Goal: Information Seeking & Learning: Learn about a topic

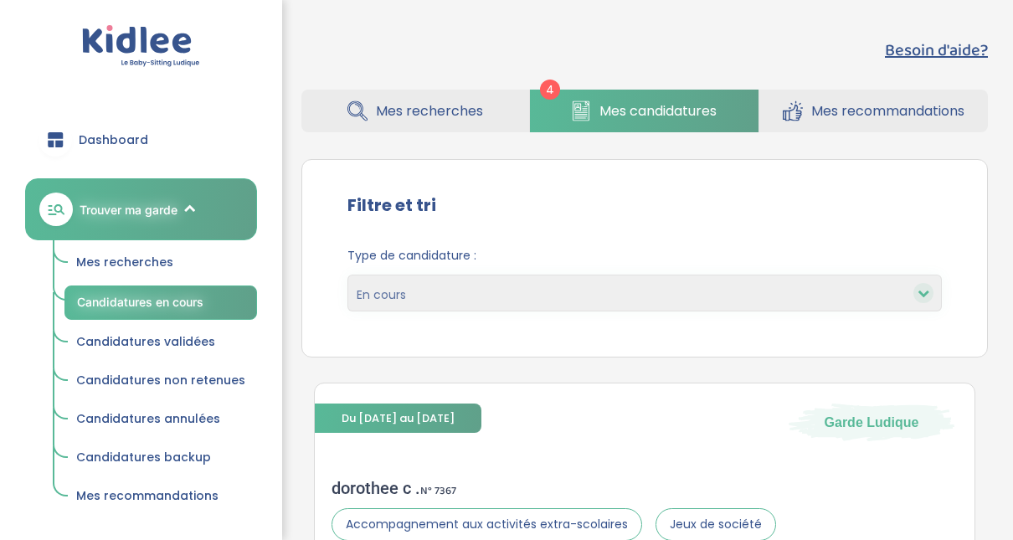
click at [137, 265] on span "Mes recherches" at bounding box center [124, 262] width 97 height 17
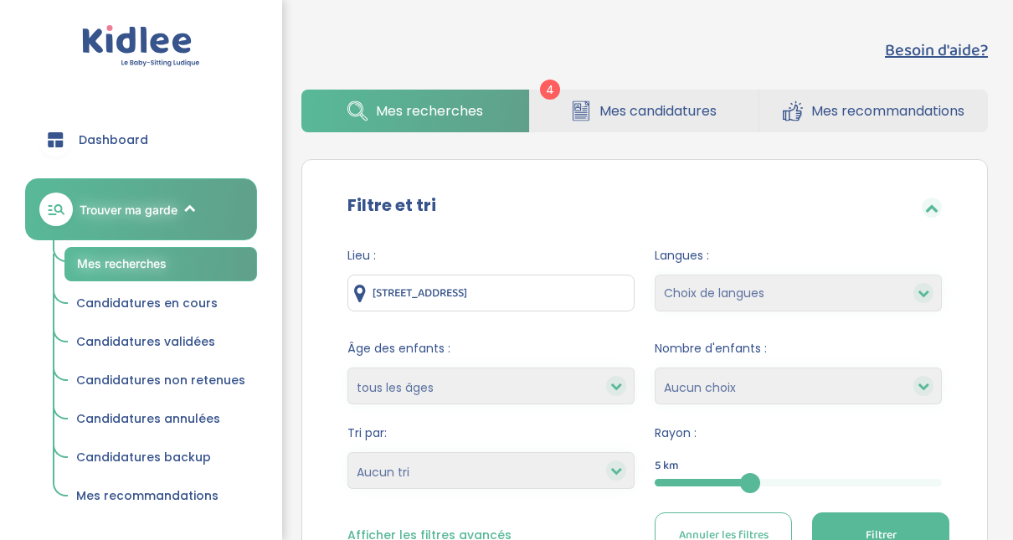
scroll to position [472, 0]
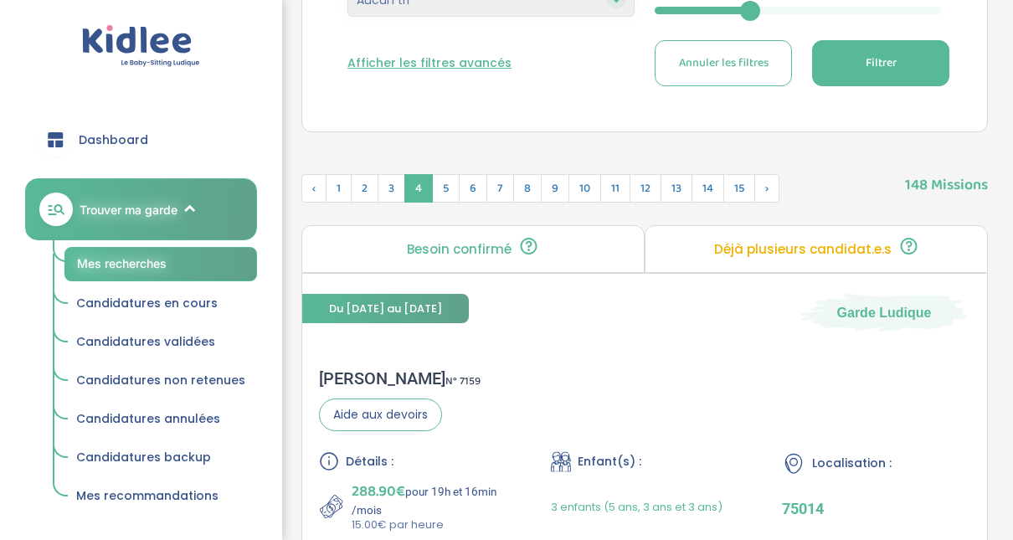
click at [915, 70] on button "Filtrer" at bounding box center [880, 63] width 137 height 46
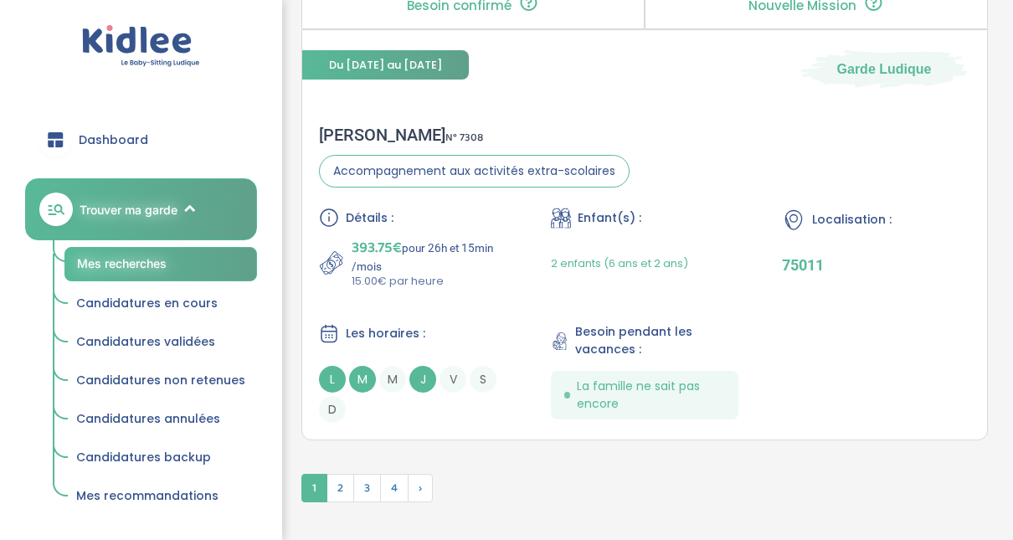
scroll to position [4961, 0]
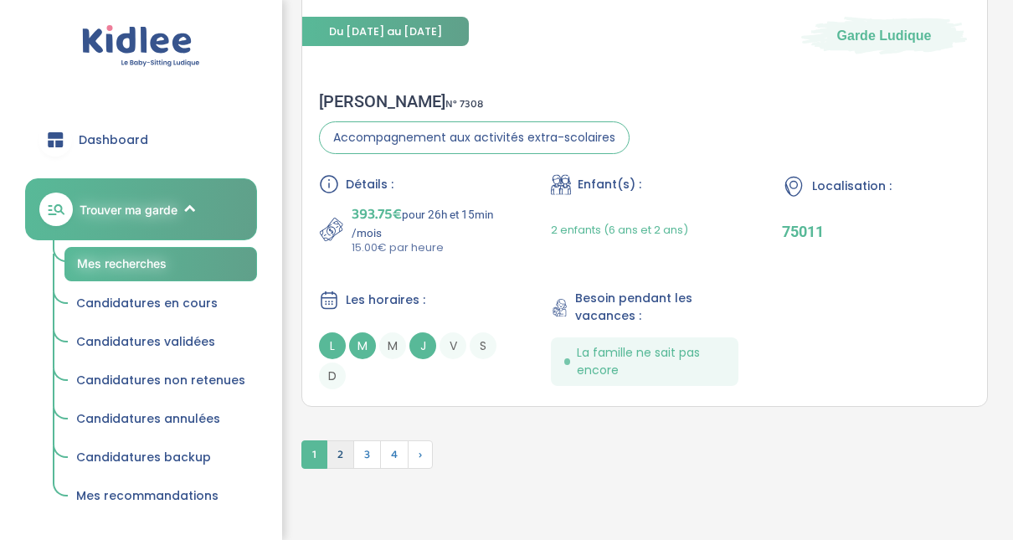
click at [340, 441] on span "2" at bounding box center [341, 455] width 28 height 28
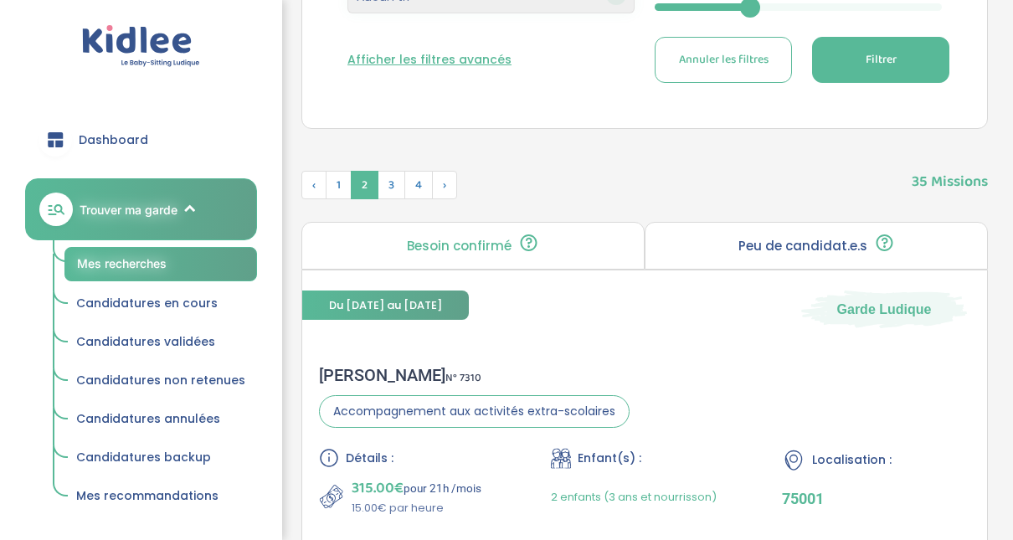
scroll to position [427, 0]
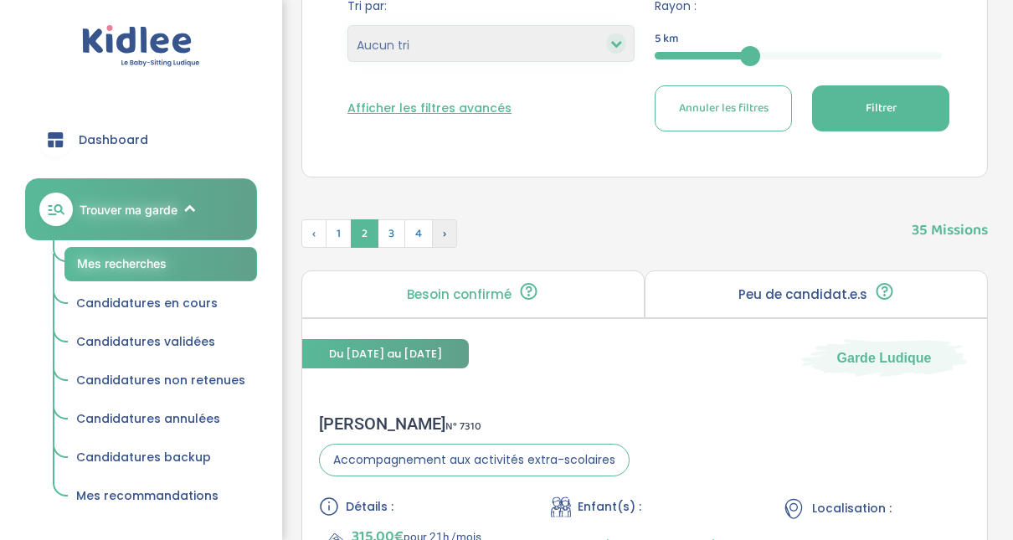
click at [446, 229] on span "›" at bounding box center [444, 233] width 25 height 28
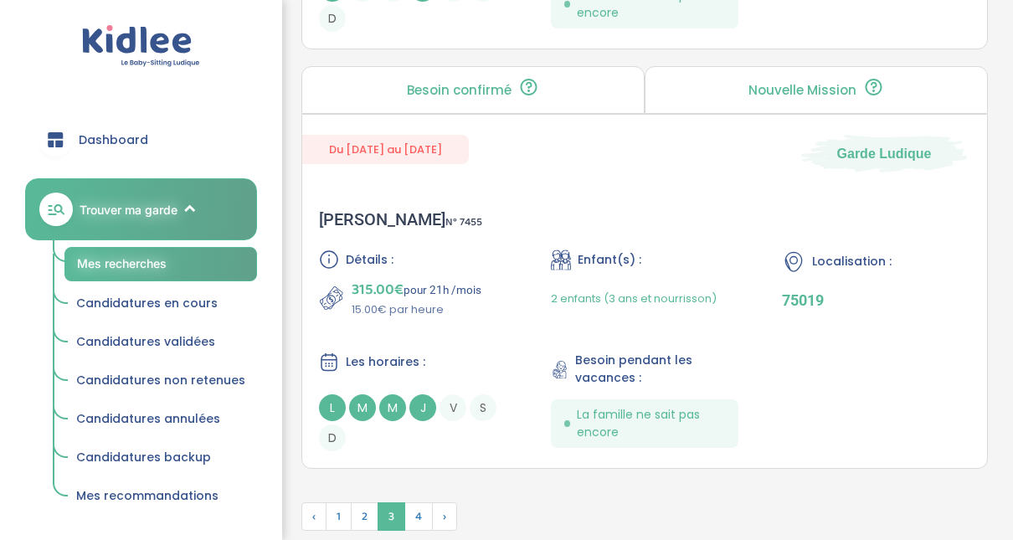
scroll to position [4883, 0]
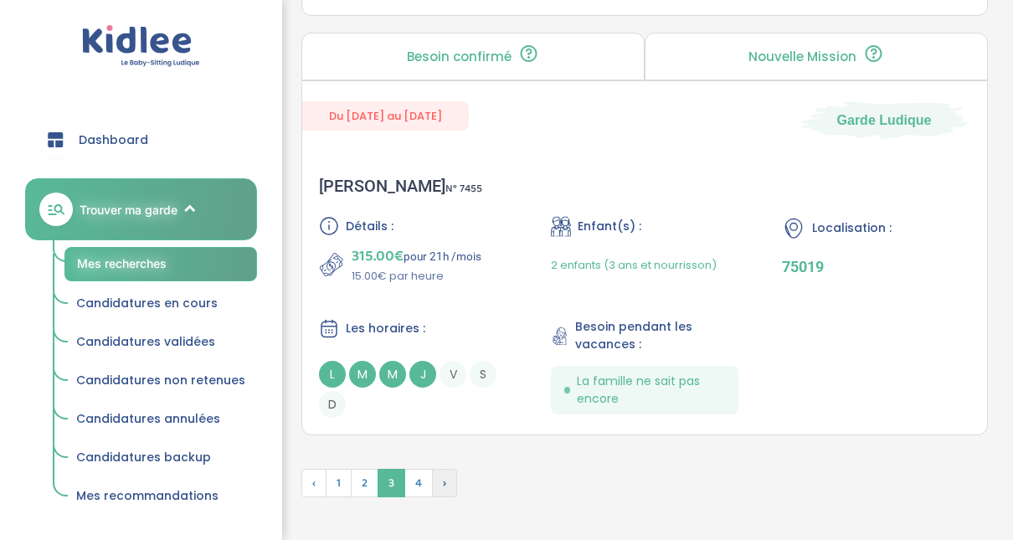
click at [439, 472] on span "›" at bounding box center [444, 483] width 25 height 28
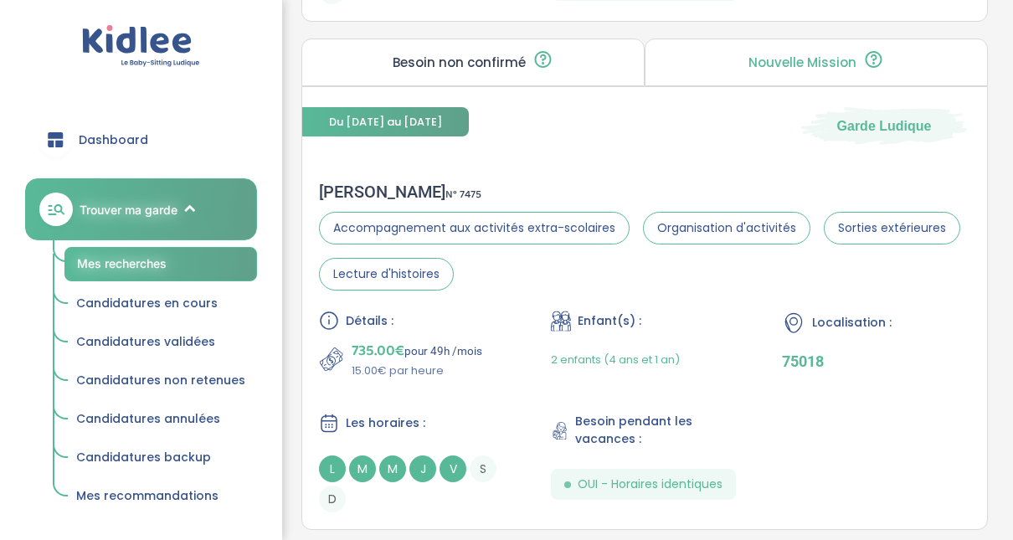
scroll to position [2579, 0]
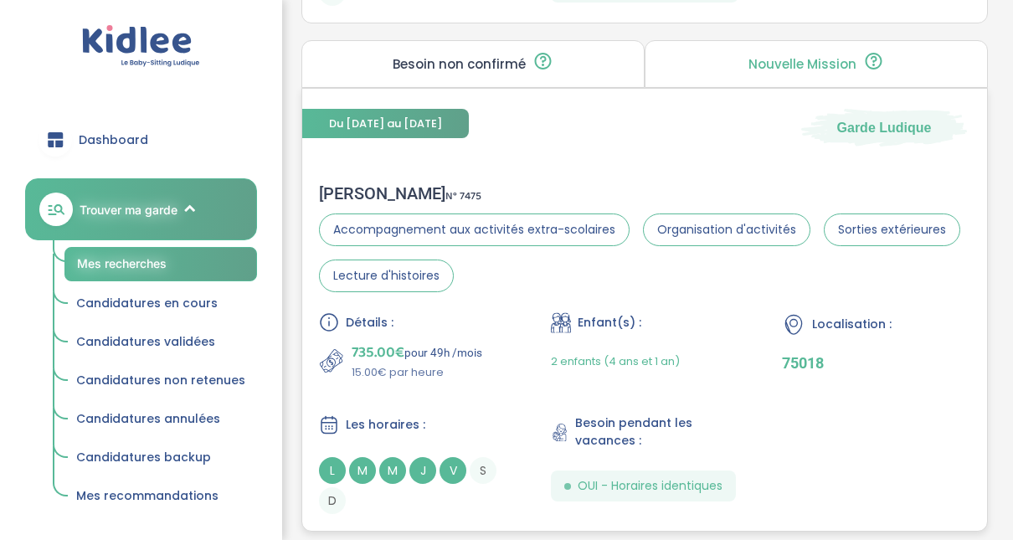
click at [366, 188] on div "Quitterie K . N° 7475" at bounding box center [645, 193] width 652 height 20
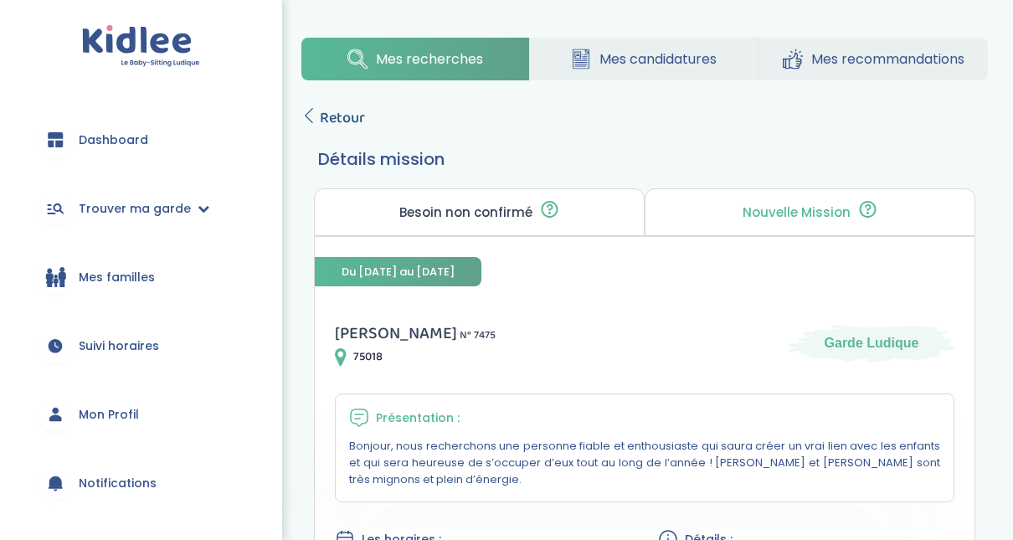
click at [313, 116] on icon at bounding box center [308, 115] width 15 height 15
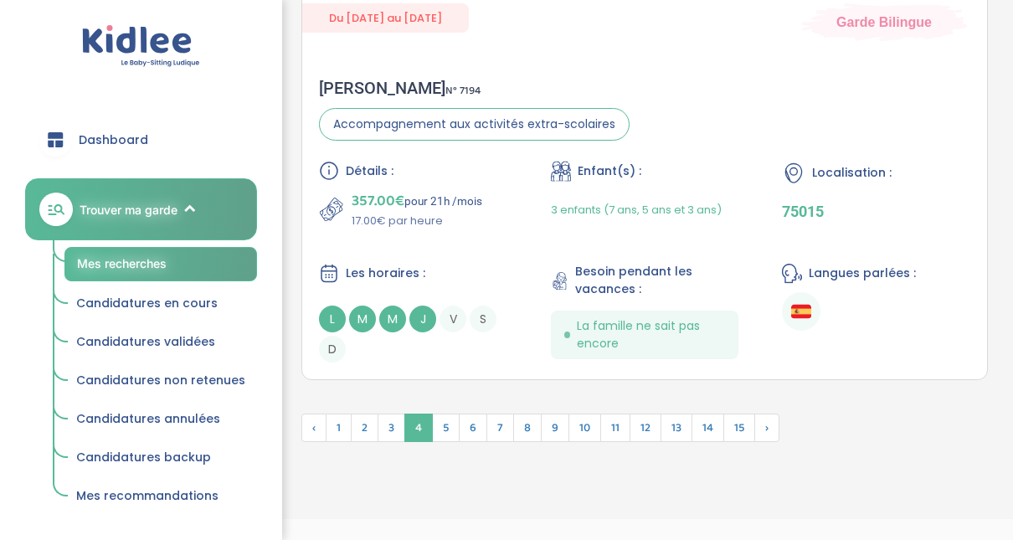
scroll to position [4871, 0]
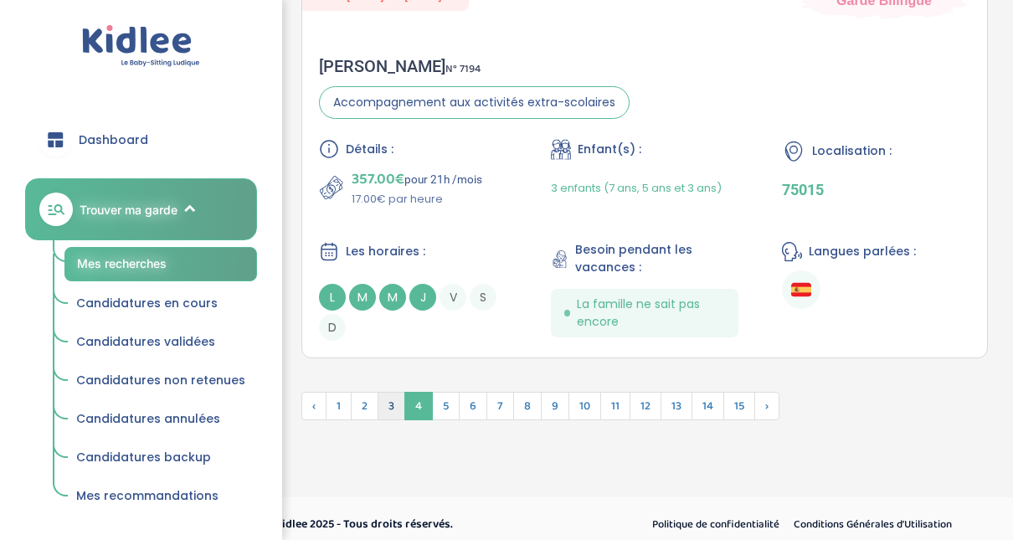
click at [386, 394] on span "3" at bounding box center [392, 406] width 28 height 28
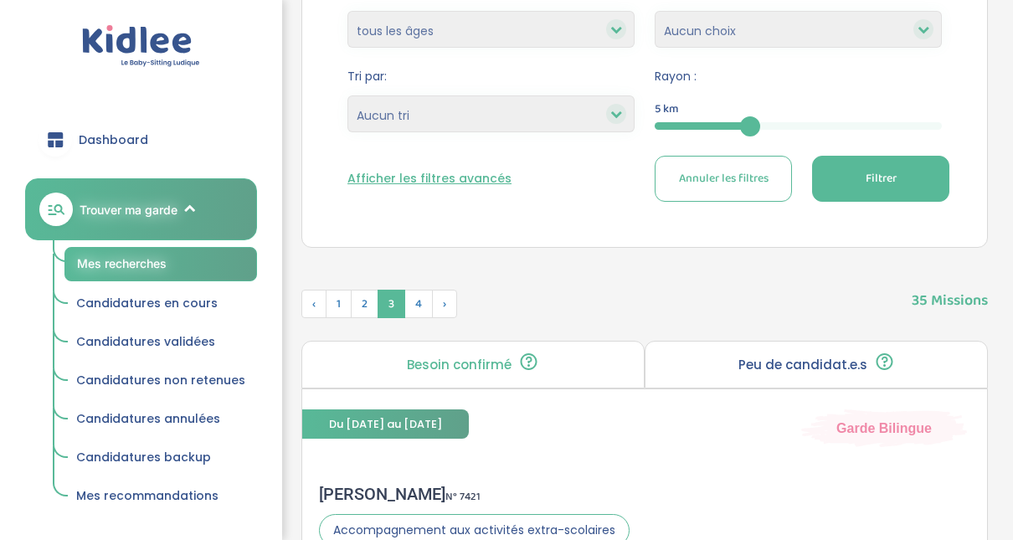
scroll to position [335, 0]
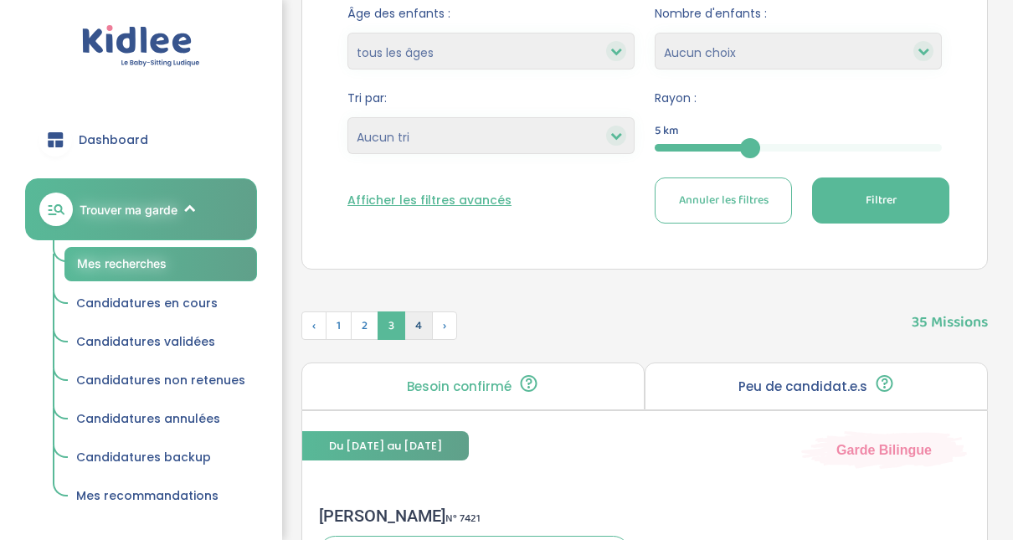
click at [411, 320] on span "4" at bounding box center [419, 326] width 28 height 28
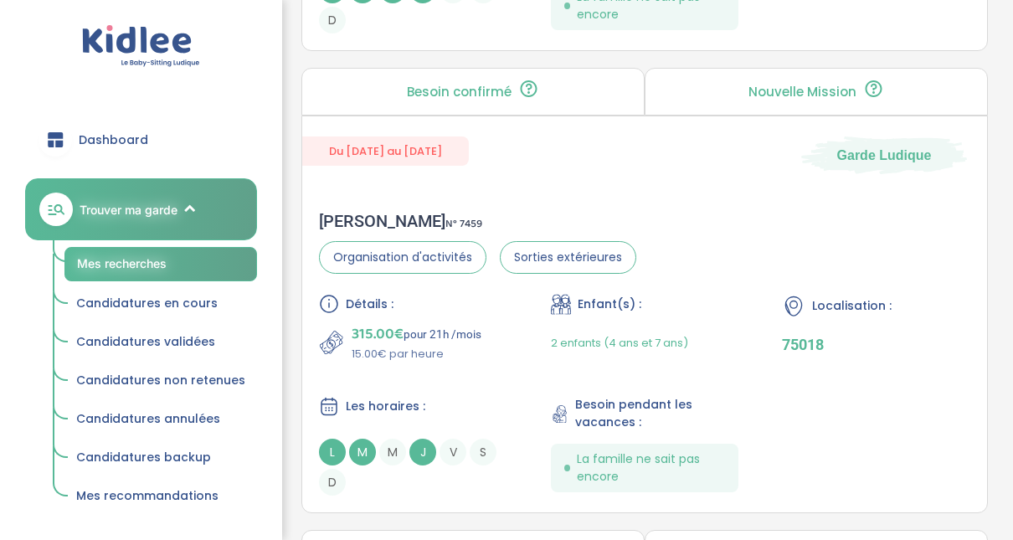
scroll to position [1139, 0]
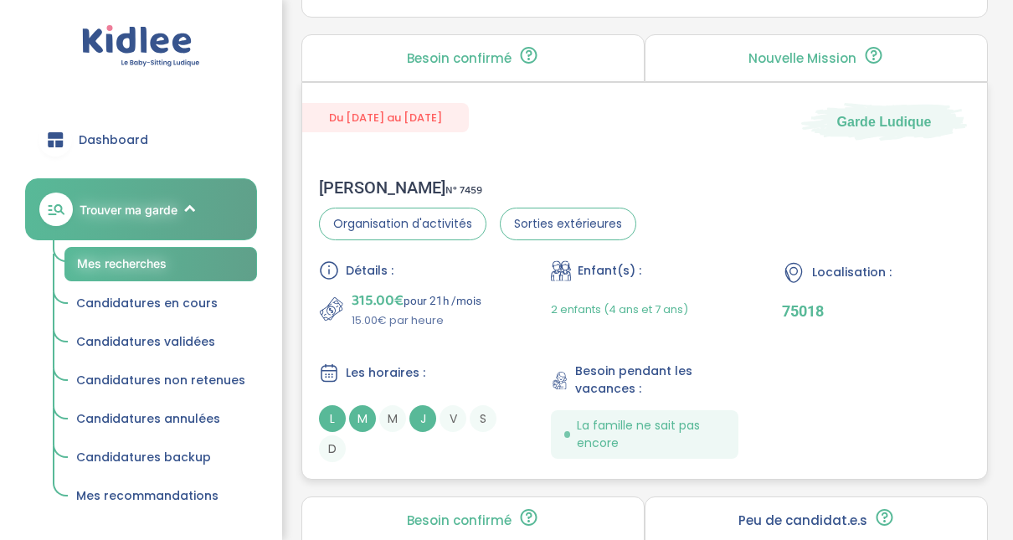
click at [344, 183] on div "Sophie B . N° 7459" at bounding box center [477, 188] width 317 height 20
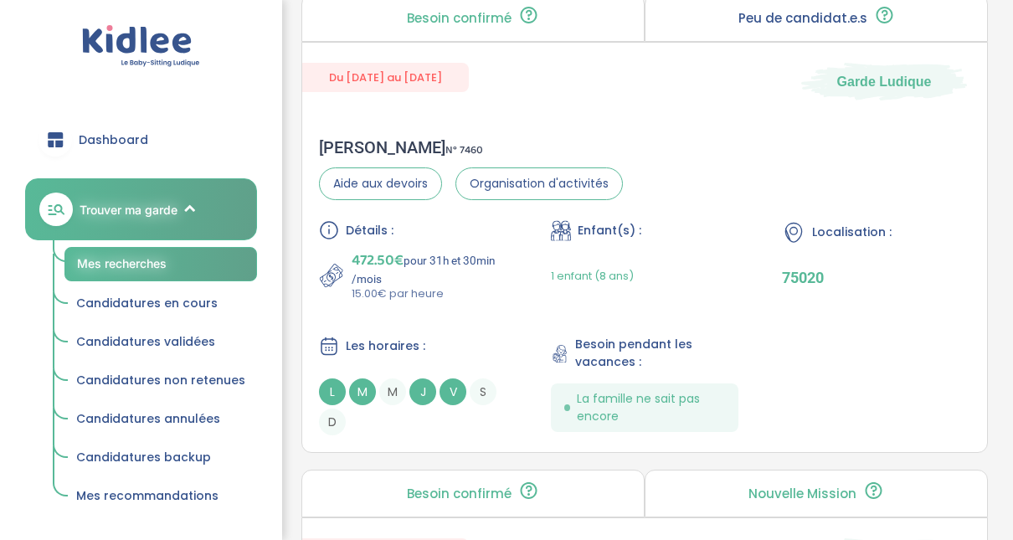
scroll to position [1675, 0]
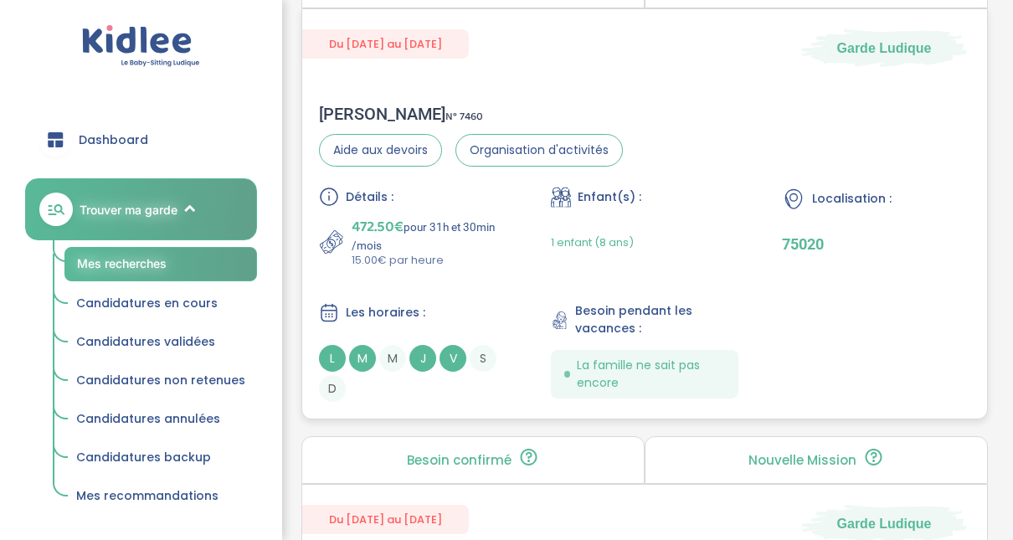
click at [354, 111] on div "Gwenaelle M . N° 7460" at bounding box center [471, 114] width 304 height 20
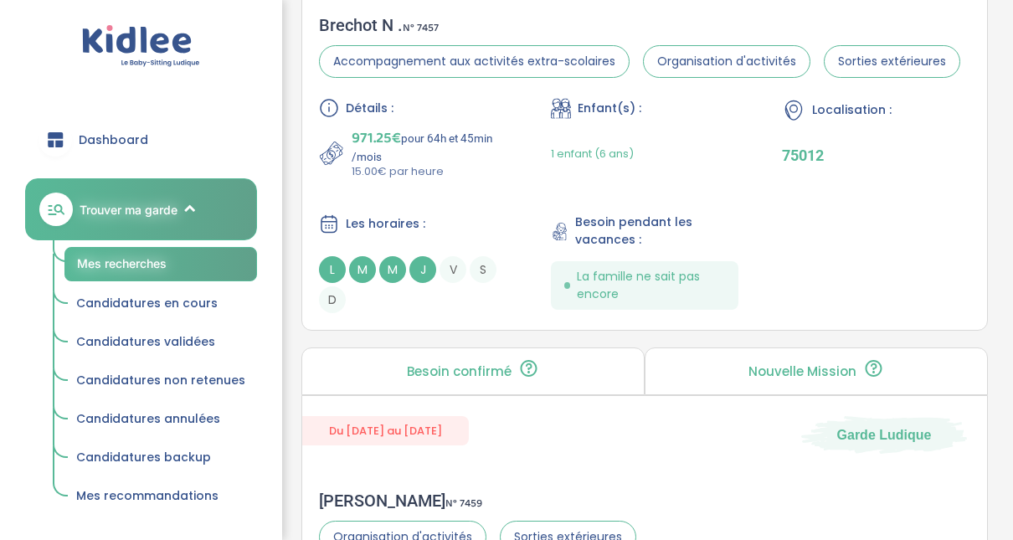
scroll to position [0, 0]
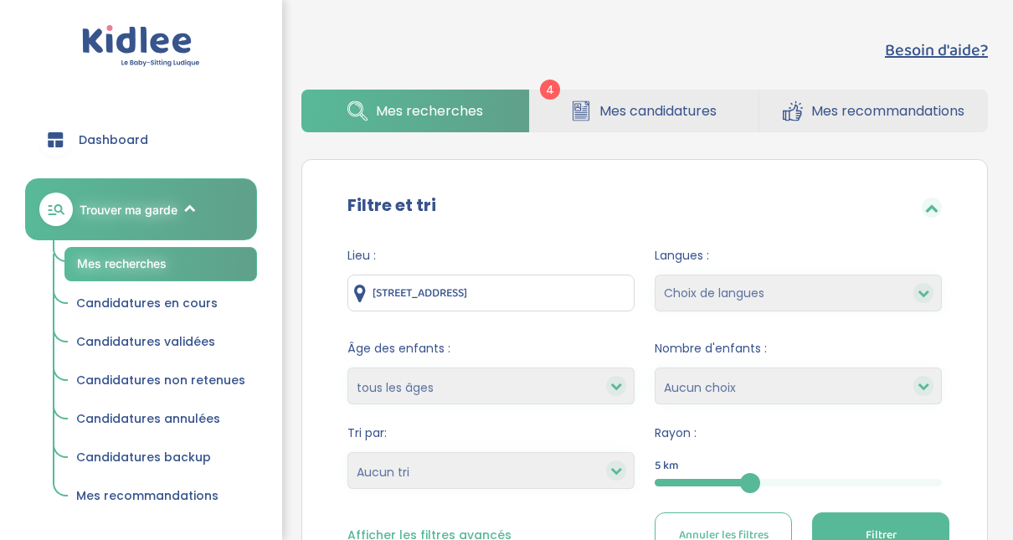
click at [611, 109] on span "Mes candidatures" at bounding box center [658, 110] width 117 height 21
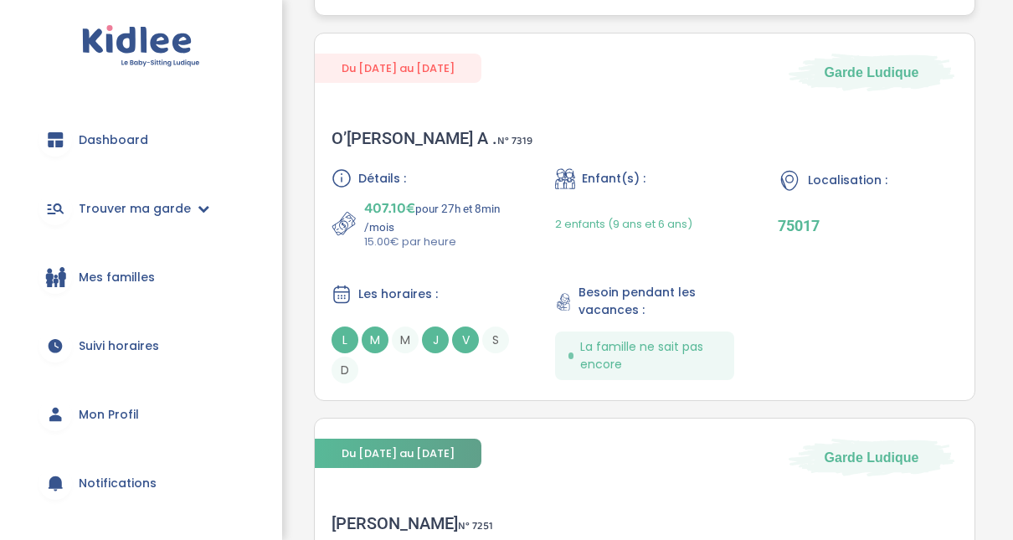
scroll to position [1172, 0]
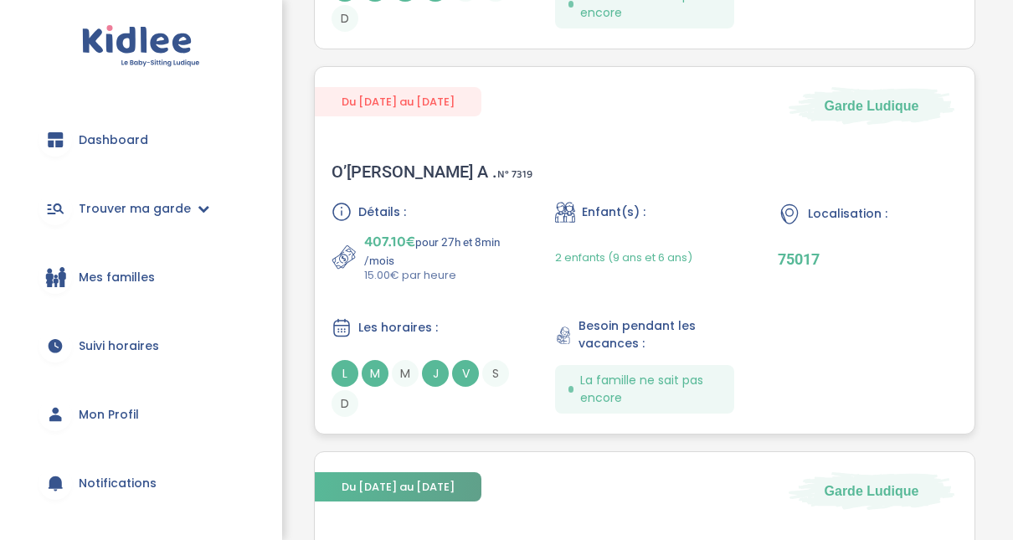
click at [395, 174] on div "O’Loughlin A . N° 7319" at bounding box center [432, 172] width 201 height 20
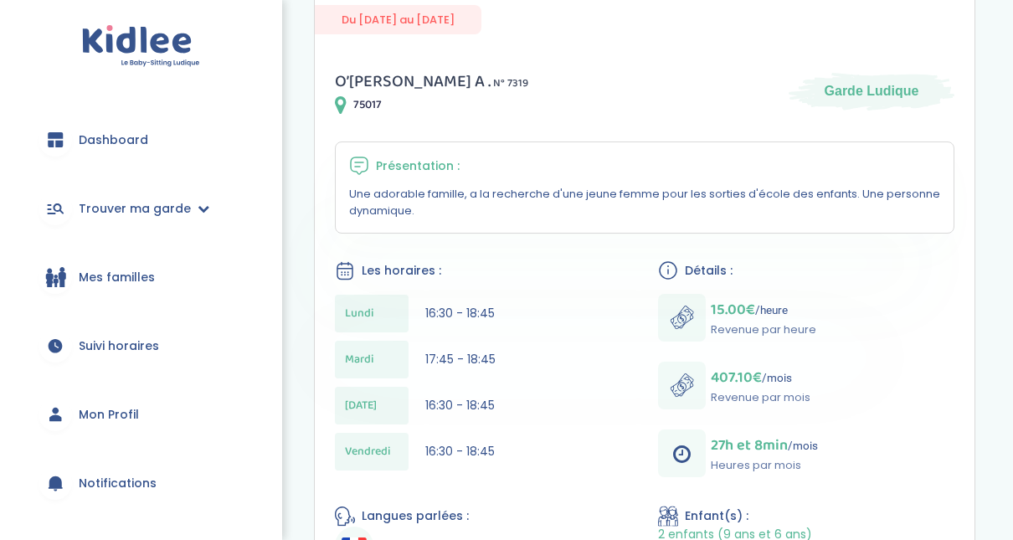
scroll to position [201, 0]
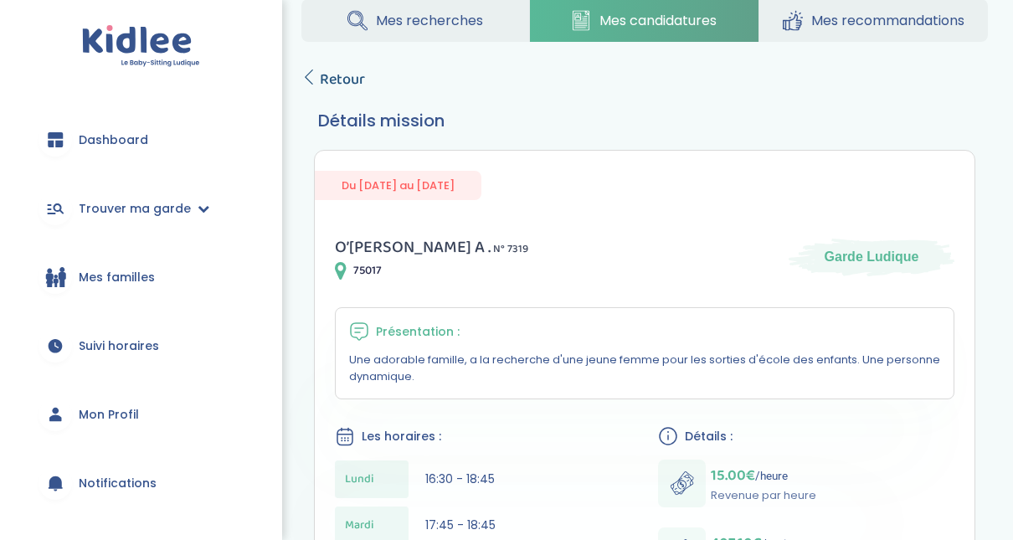
click at [317, 78] on link "Retour" at bounding box center [333, 79] width 64 height 23
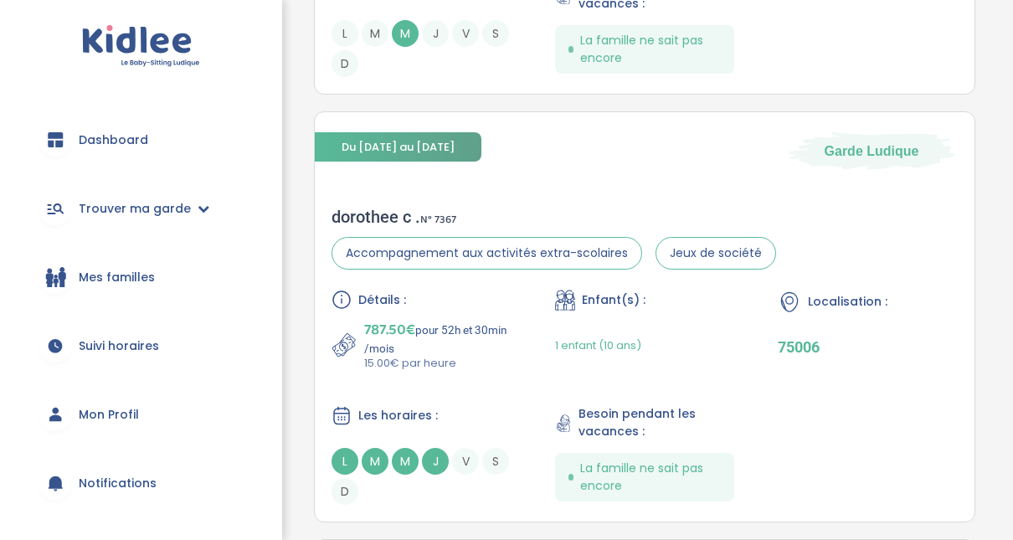
click at [1013, 106] on div "Besoin d'aide? 4 Mes recherches Mes candidatures Mes recommandations Besoin d'a…" at bounding box center [645, 318] width 762 height 1984
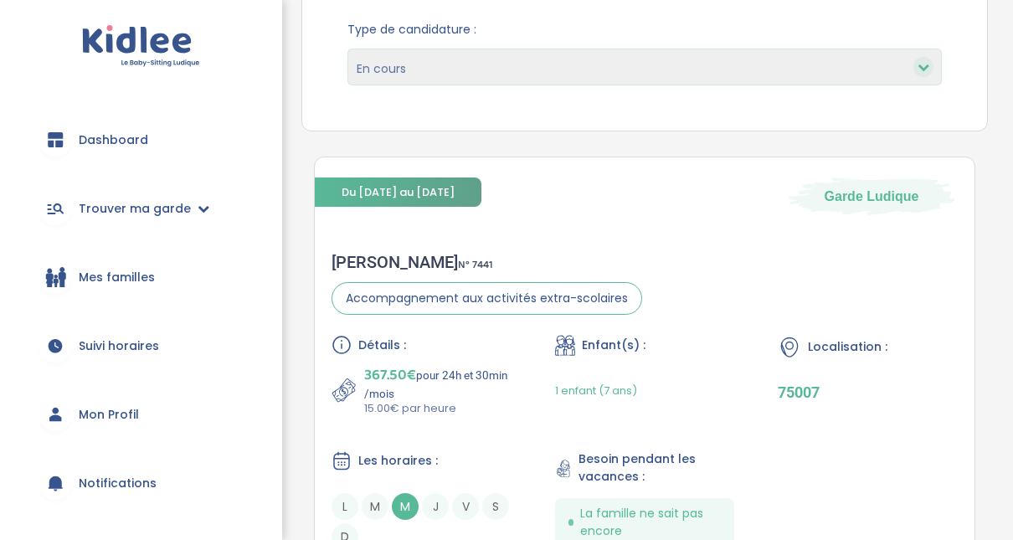
click at [900, 65] on select "En cours Validées Non retenues Annulées Backup" at bounding box center [645, 67] width 595 height 37
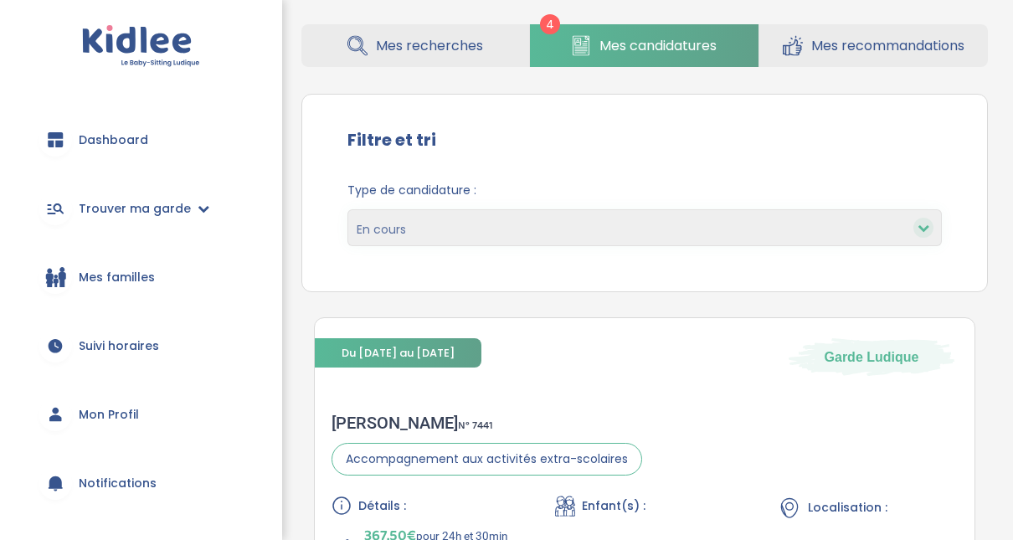
scroll to position [47, 0]
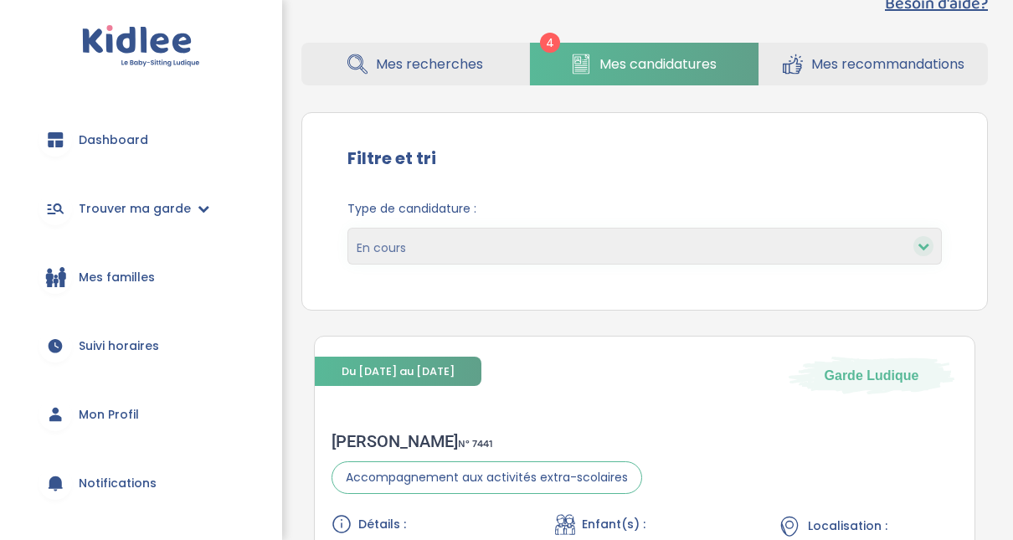
click at [835, 245] on select "En cours Validées Non retenues Annulées Backup" at bounding box center [645, 246] width 595 height 37
select select "accepted"
click at [348, 228] on select "En cours Validées Non retenues Annulées Backup" at bounding box center [645, 246] width 595 height 37
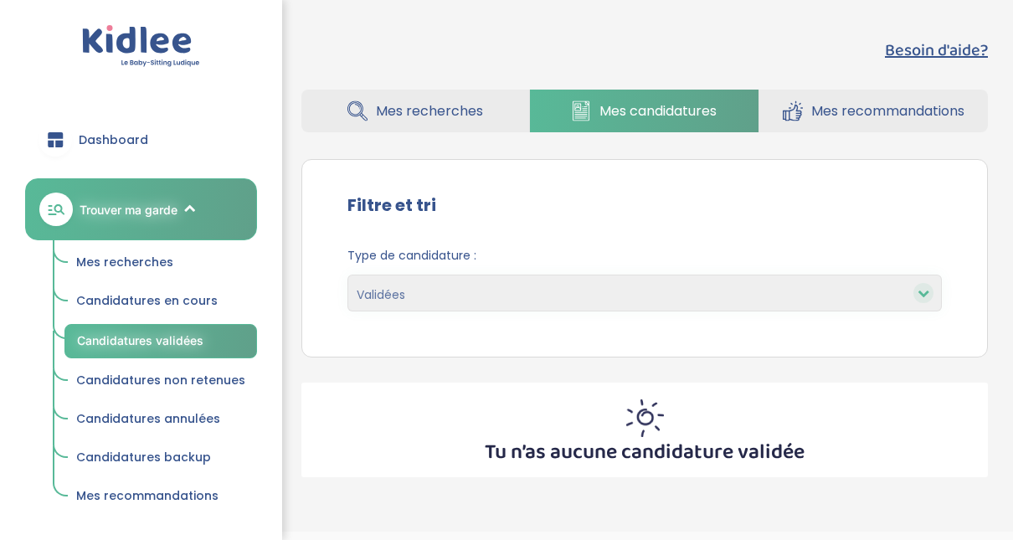
select select "pending"
click at [348, 275] on select "En cours Validées Non retenues Annulées Backup" at bounding box center [645, 293] width 595 height 37
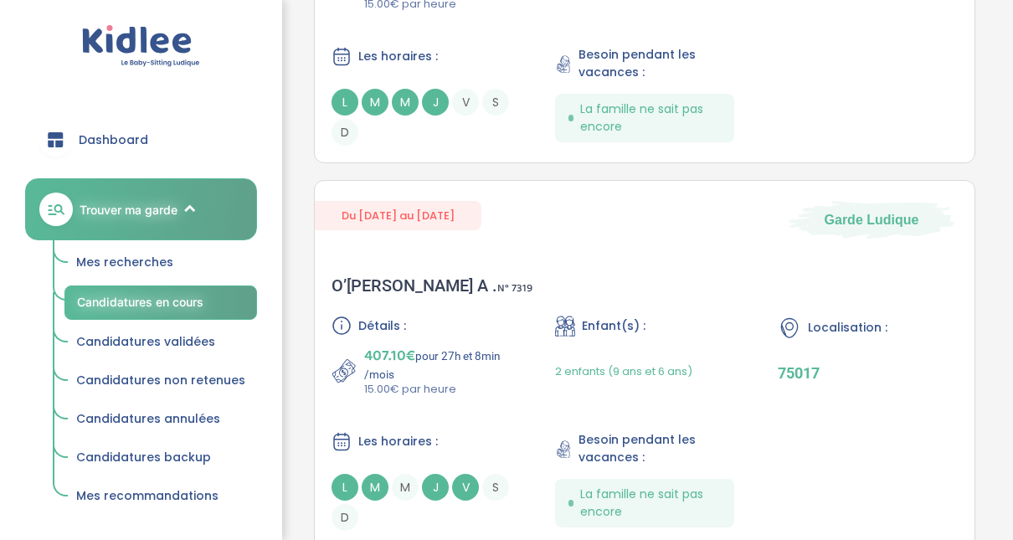
scroll to position [675, 0]
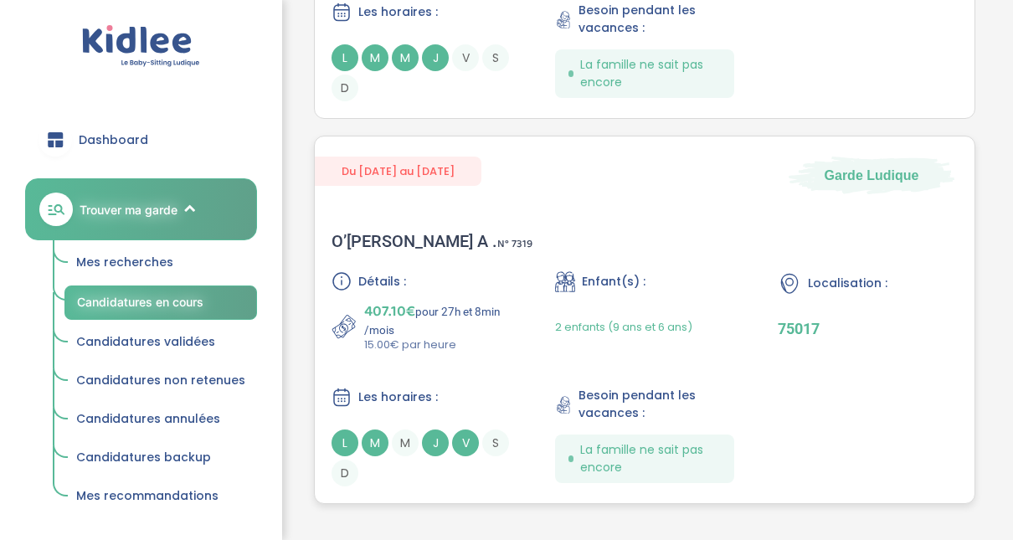
click at [564, 245] on div "O’Loughlin A . N° 7319 Détails : 407.10€ pour 27h et 8min /mois 15.00€ par heur…" at bounding box center [645, 358] width 660 height 289
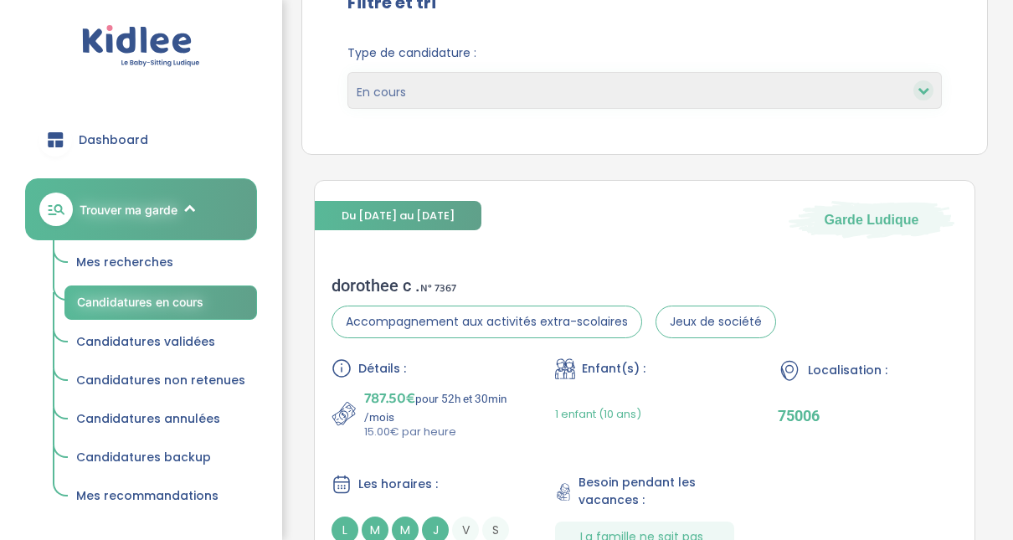
click at [921, 88] on icon at bounding box center [924, 91] width 12 height 12
click at [832, 85] on select "En cours Validées Non retenues Annulées Backup" at bounding box center [645, 90] width 595 height 37
select select "backup"
click at [348, 72] on select "En cours Validées Non retenues Annulées Backup" at bounding box center [645, 90] width 595 height 37
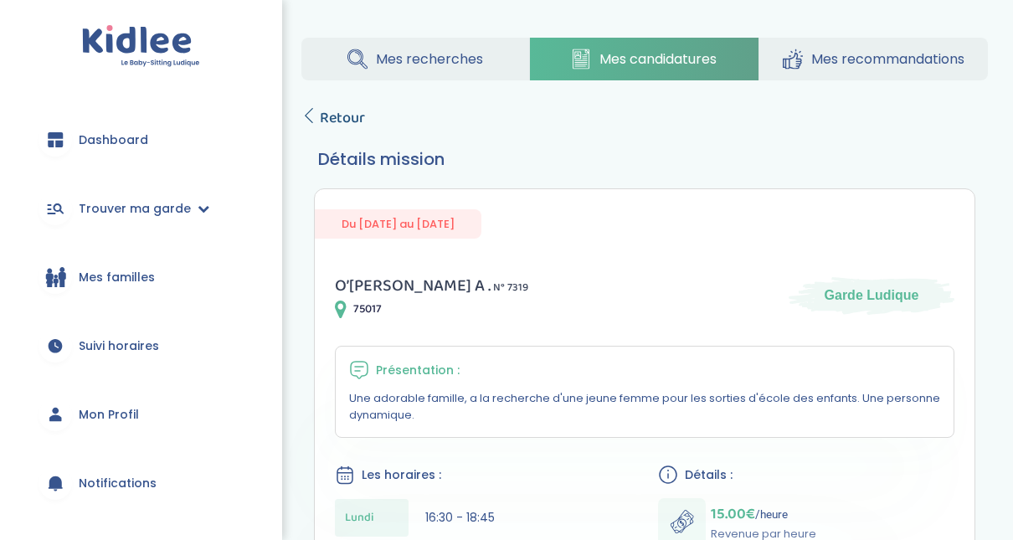
click at [314, 117] on icon at bounding box center [308, 115] width 15 height 15
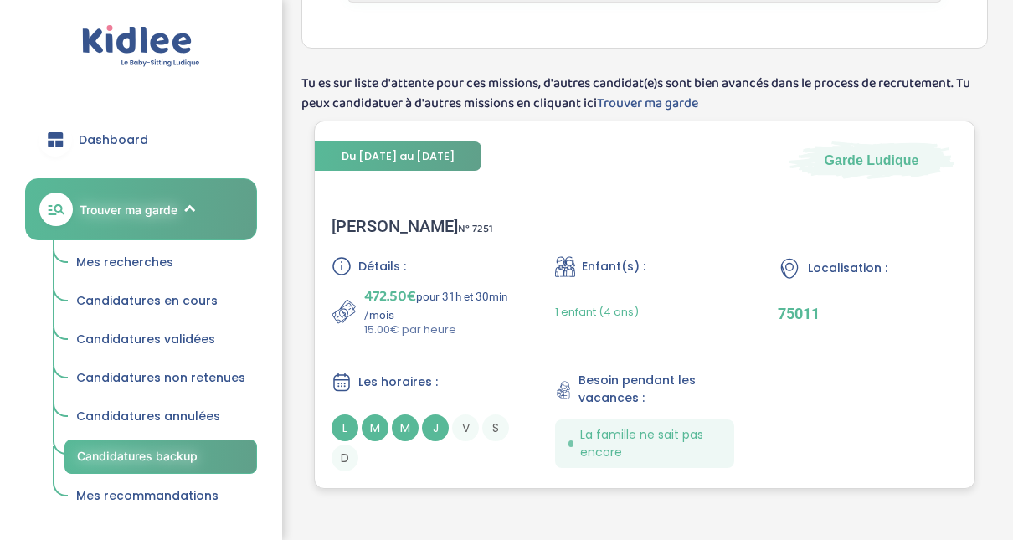
click at [525, 238] on div "Anne H . N° 7251 Détails : 472.50€ pour 31h et 30min /mois 15.00€ par heure Enf…" at bounding box center [645, 343] width 660 height 289
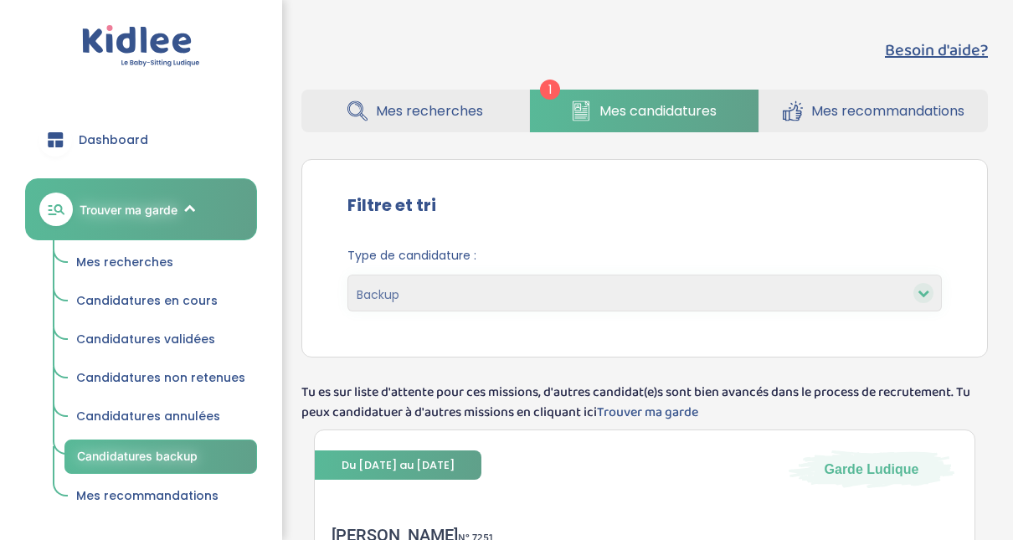
click at [791, 299] on select "En cours Validées Non retenues Annulées Backup" at bounding box center [645, 293] width 595 height 37
select select "canceled"
click at [348, 275] on select "En cours Validées Non retenues Annulées Backup" at bounding box center [645, 293] width 595 height 37
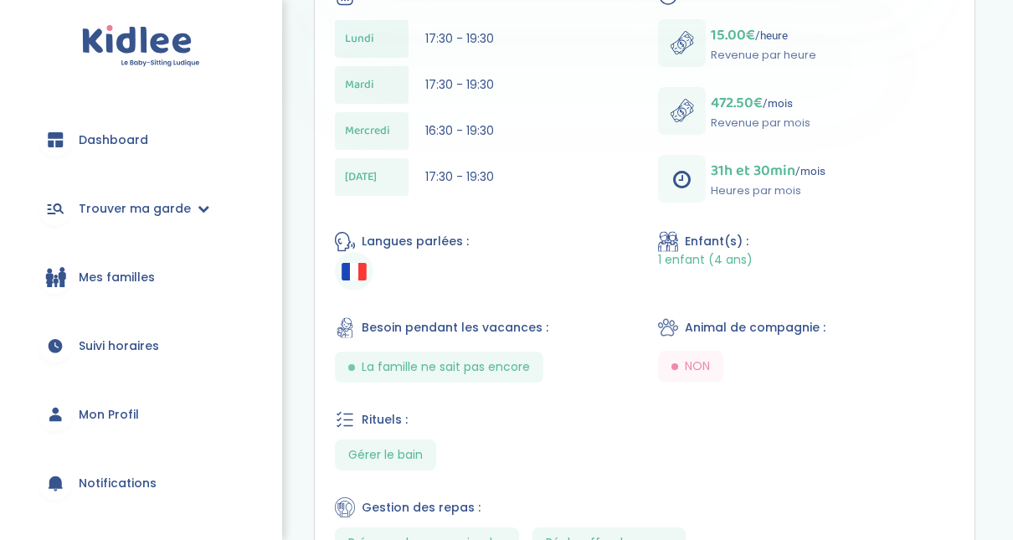
scroll to position [87, 0]
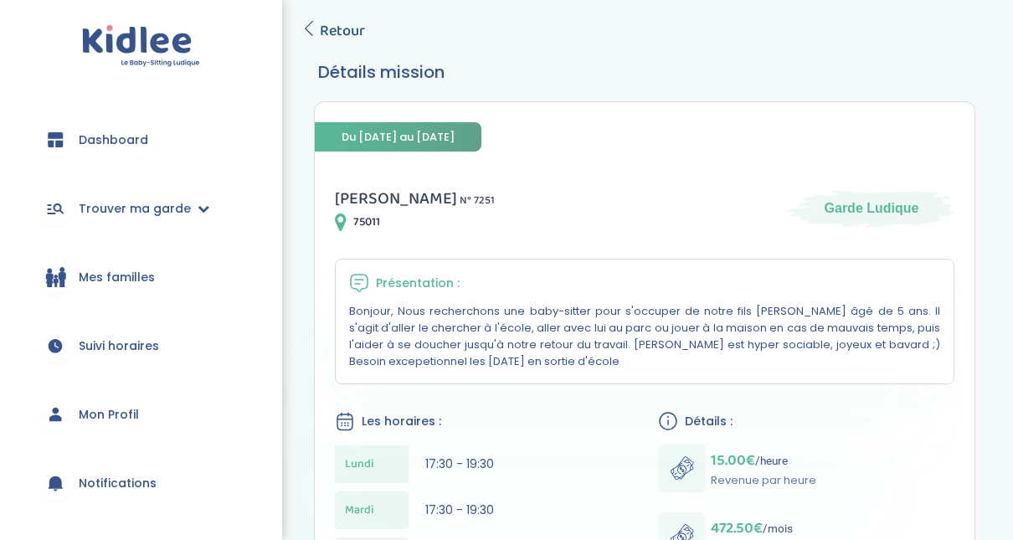
click at [322, 25] on span "Retour" at bounding box center [342, 30] width 45 height 23
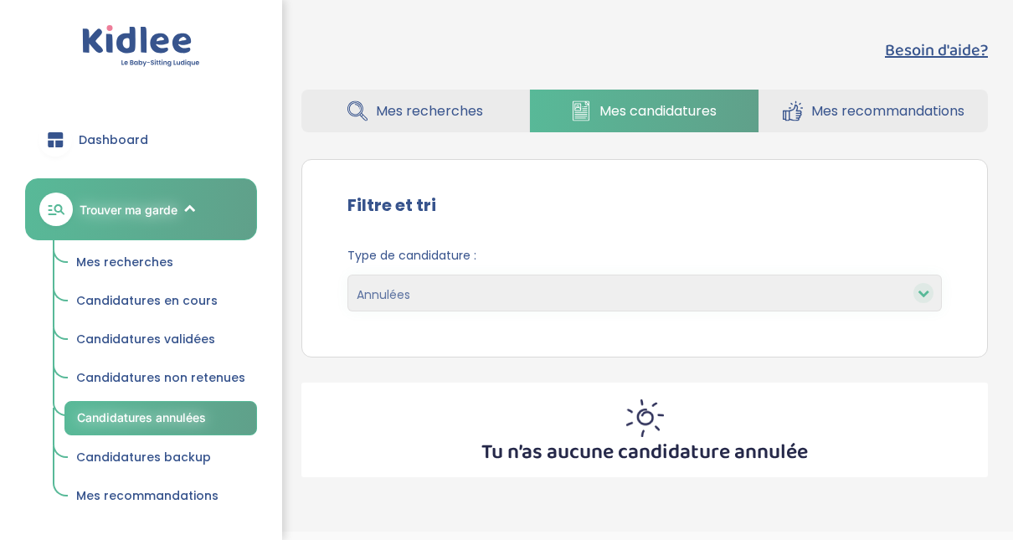
select select "declined"
click at [348, 275] on select "En cours Validées Non retenues Annulées Backup" at bounding box center [645, 293] width 595 height 37
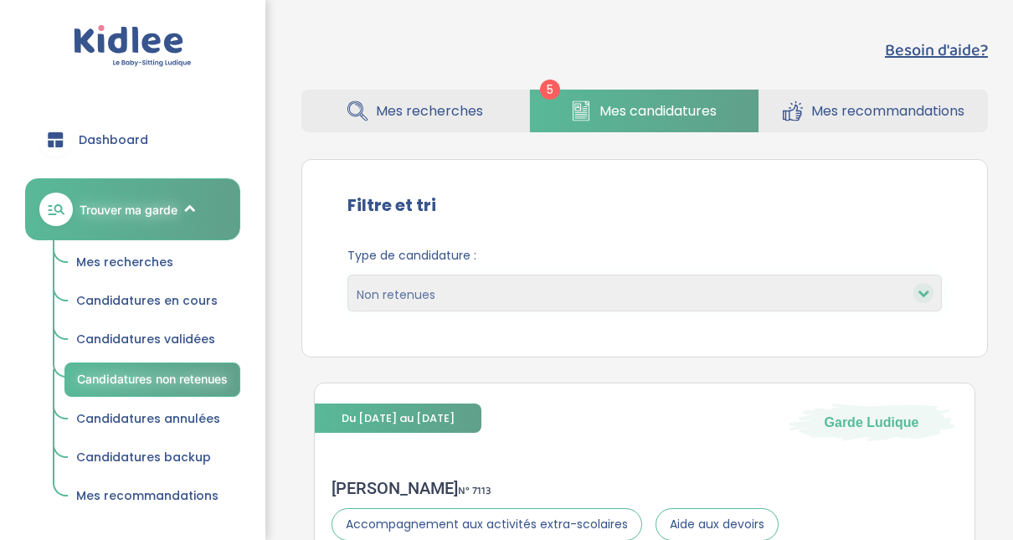
select select "declined"
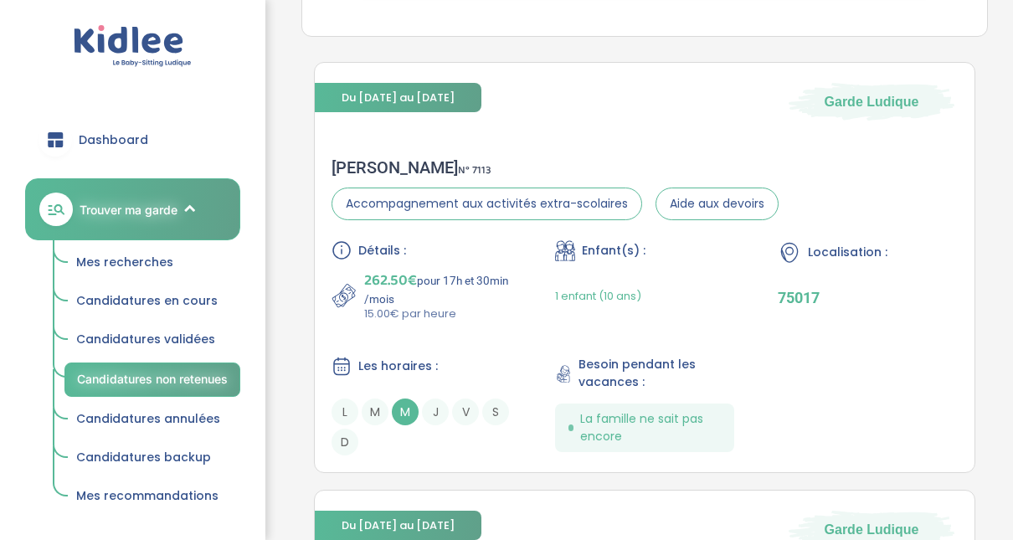
scroll to position [300, 0]
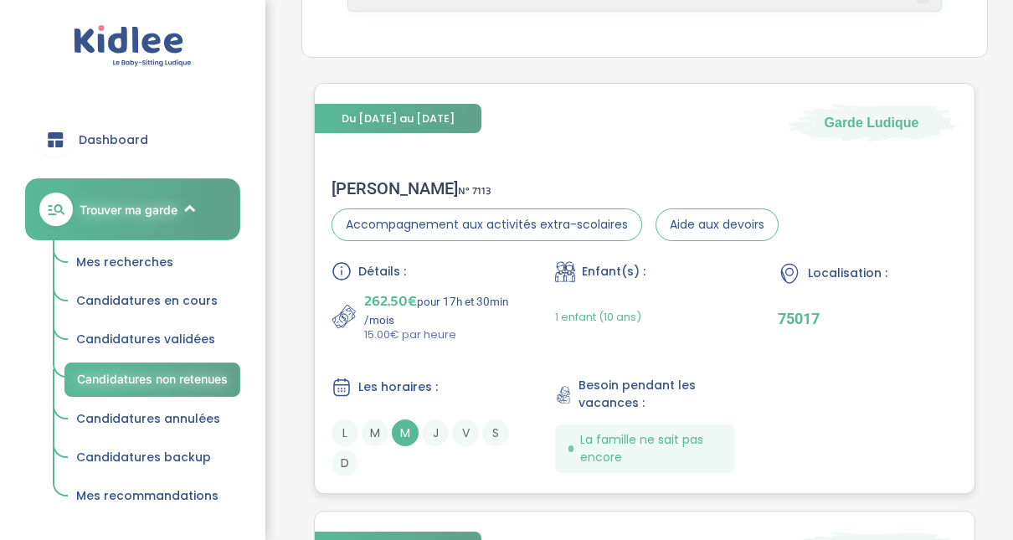
click at [511, 180] on div "Florence G . N° 7113" at bounding box center [555, 188] width 447 height 20
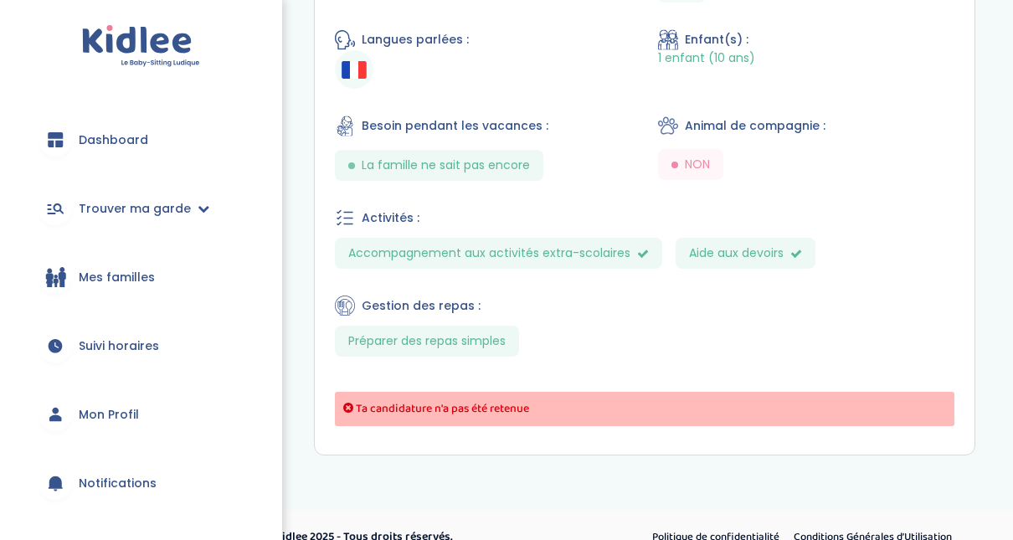
scroll to position [630, 0]
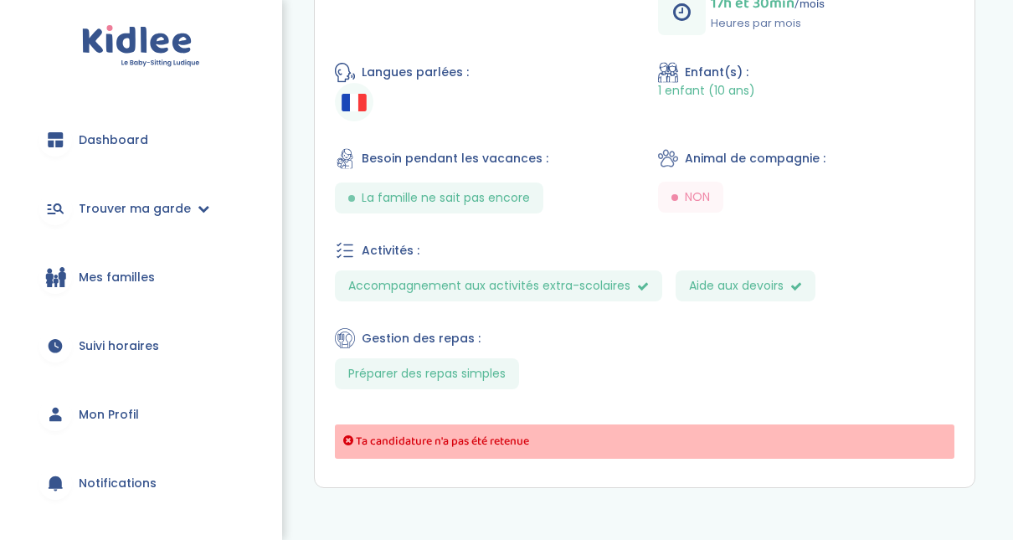
click at [830, 441] on div "Ta candidature n'a pas été retenue" at bounding box center [645, 442] width 620 height 34
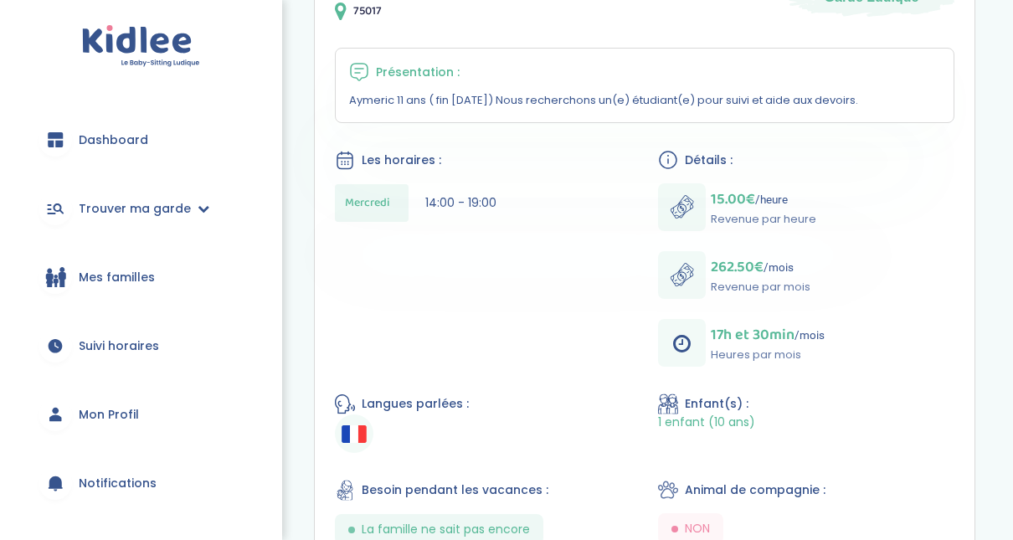
scroll to position [0, 0]
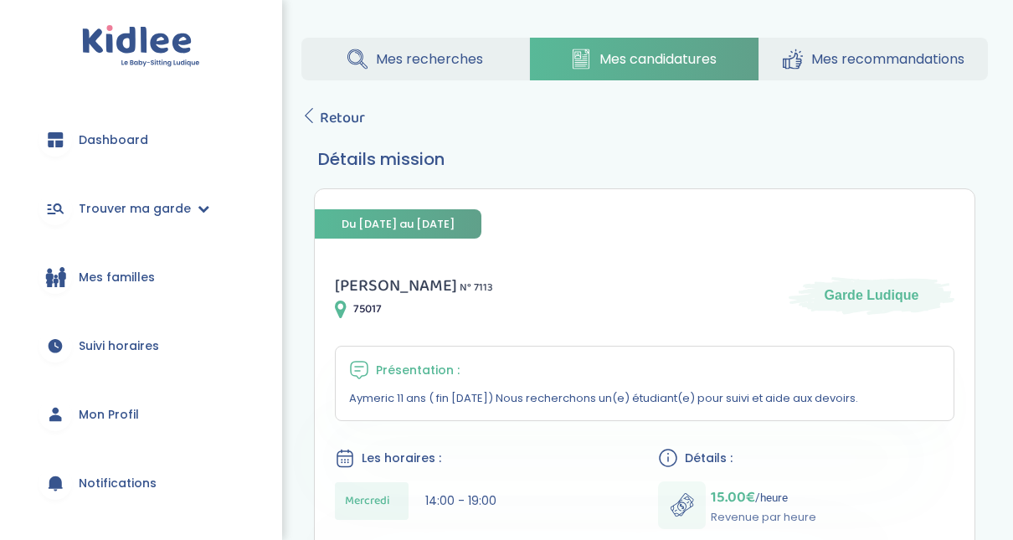
click at [602, 60] on span "Mes candidatures" at bounding box center [658, 59] width 117 height 21
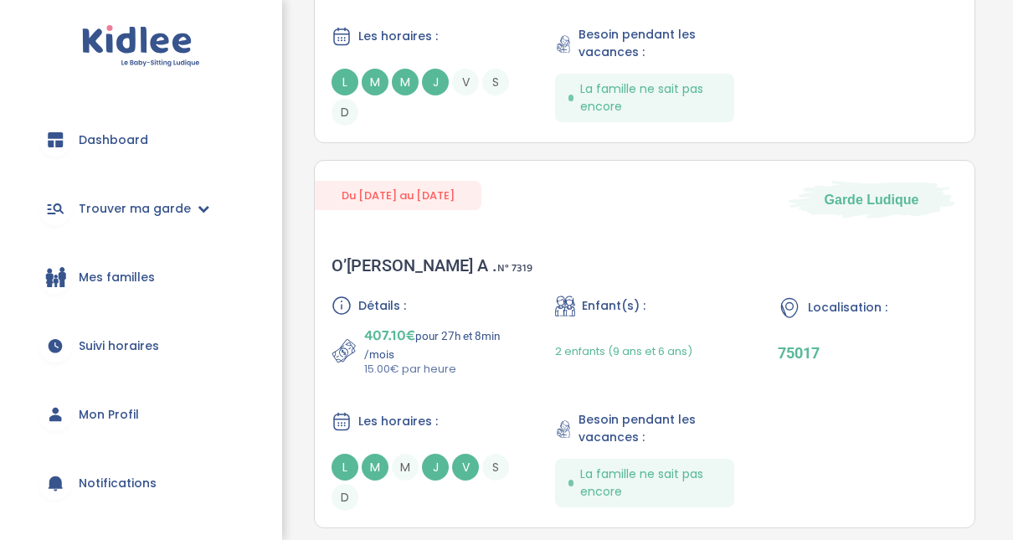
scroll to position [641, 0]
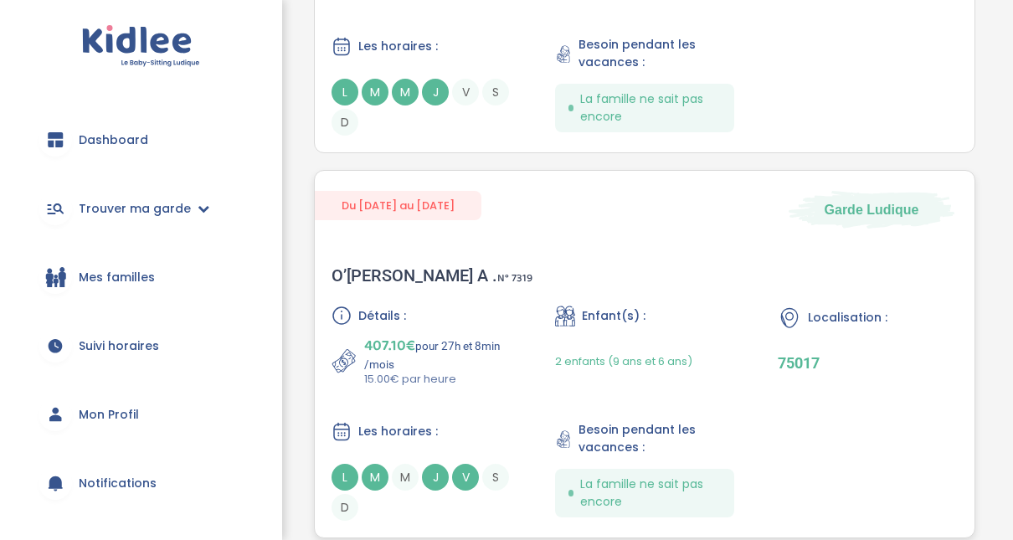
click at [791, 389] on div "Détails : 407.10€ pour 27h et 8min /mois 15.00€ par heure Enfant(s) : 2 enfants…" at bounding box center [645, 413] width 626 height 215
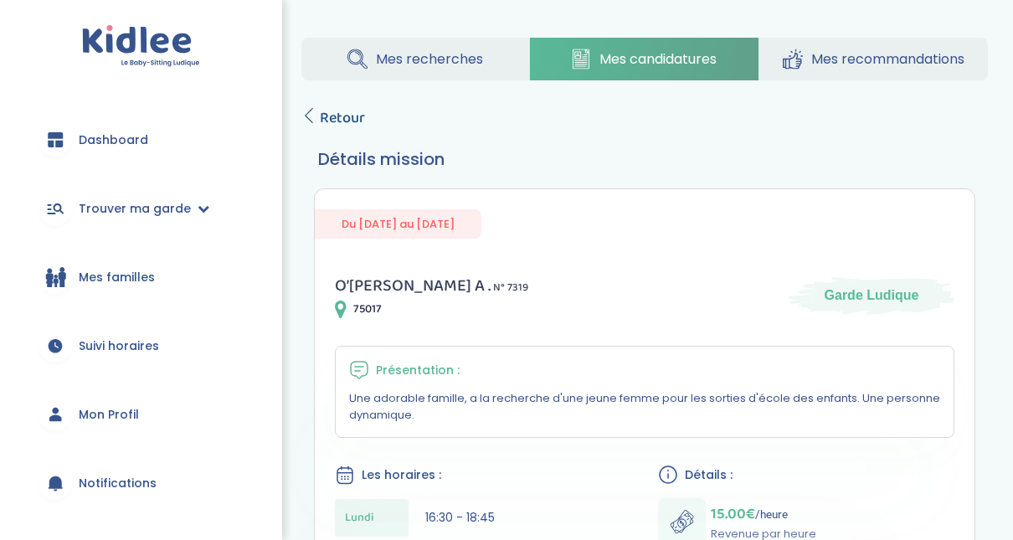
click at [314, 121] on icon at bounding box center [308, 115] width 15 height 15
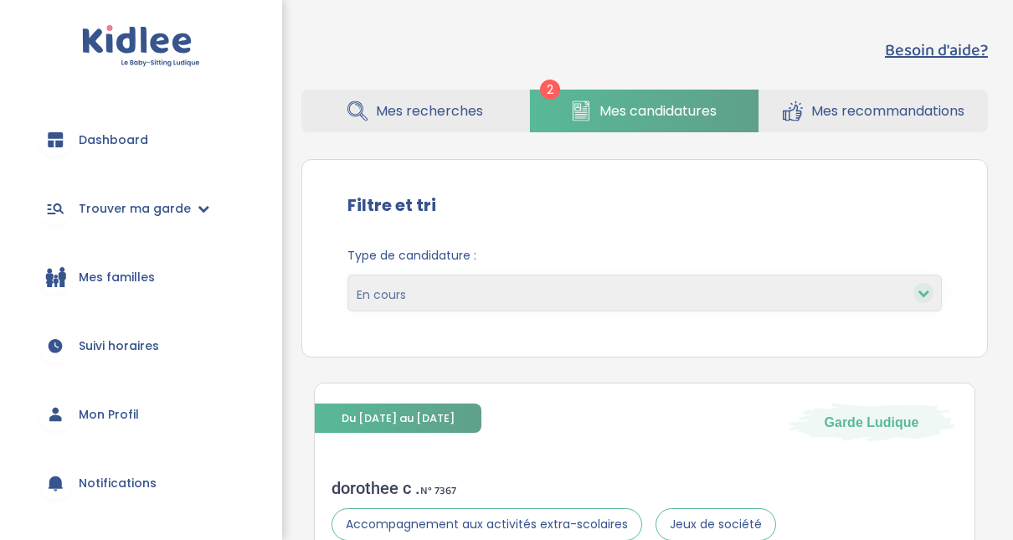
click at [922, 301] on div at bounding box center [924, 293] width 20 height 20
click at [715, 307] on select "En cours Validées Non retenues Annulées Backup" at bounding box center [645, 293] width 595 height 37
select select "accepted"
click at [348, 275] on select "En cours Validées Non retenues Annulées Backup" at bounding box center [645, 293] width 595 height 37
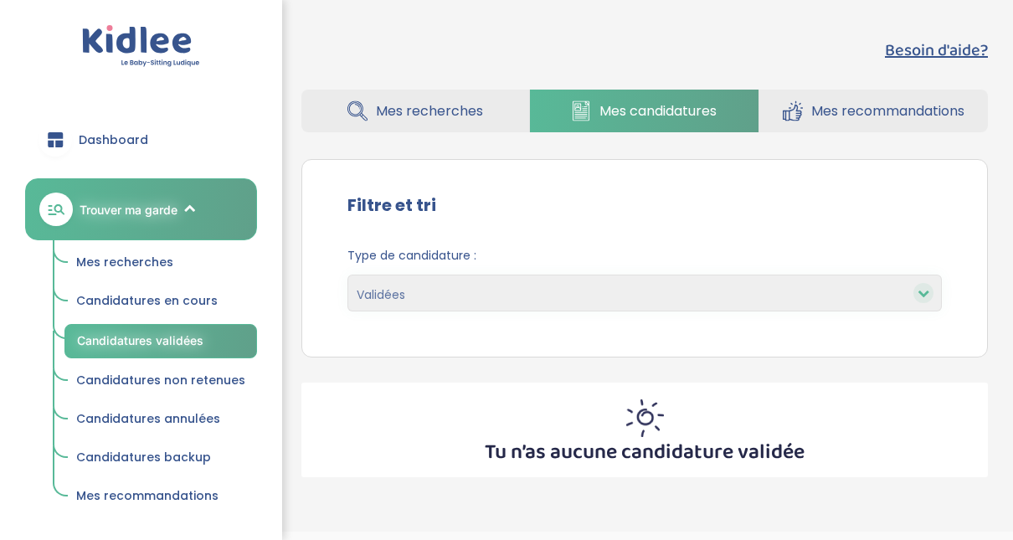
select select "accepted"
click at [652, 109] on span "Mes candidatures" at bounding box center [658, 110] width 117 height 21
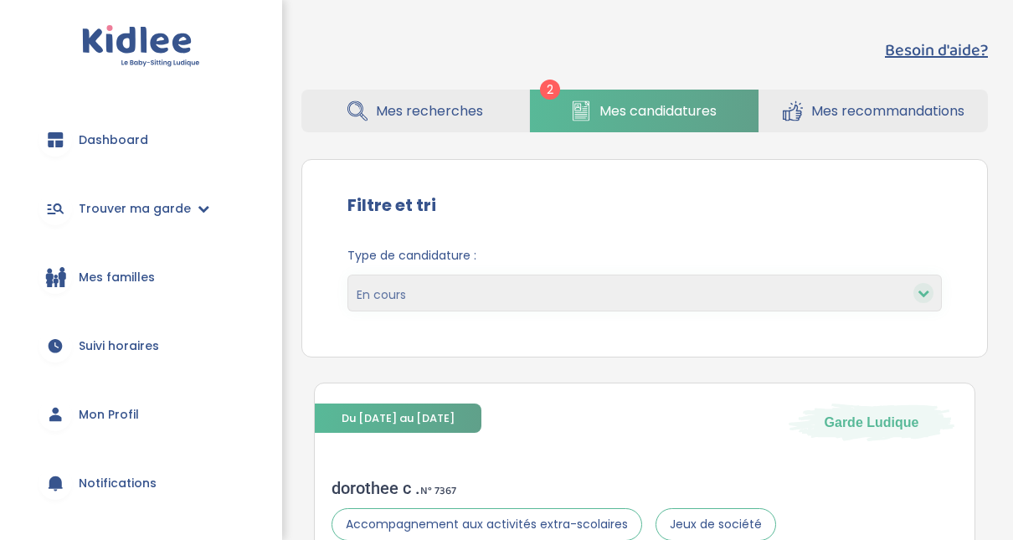
click at [478, 300] on select "En cours Validées Non retenues Annulées Backup" at bounding box center [645, 293] width 595 height 37
select select "declined"
click at [348, 275] on select "En cours Validées Non retenues Annulées Backup" at bounding box center [645, 293] width 595 height 37
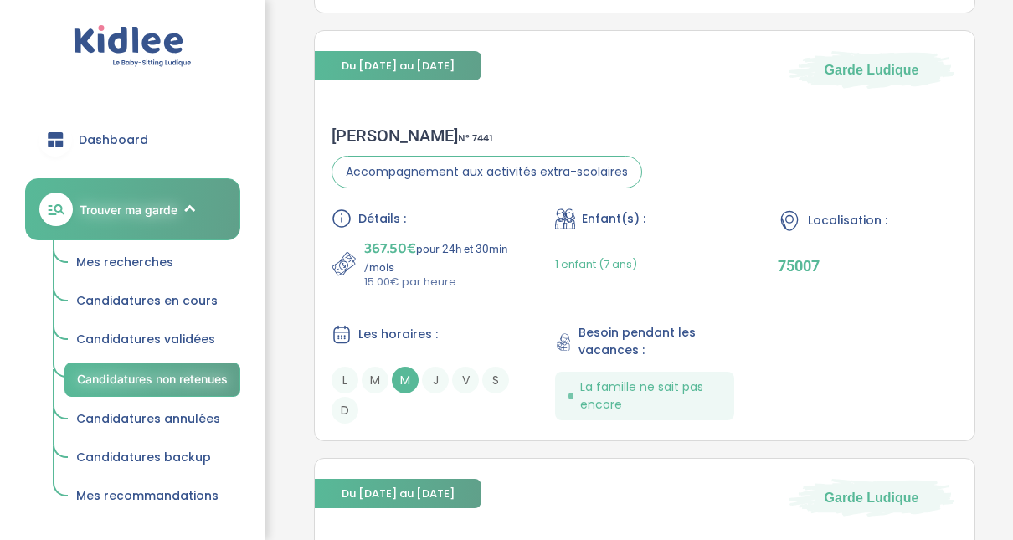
scroll to position [777, 0]
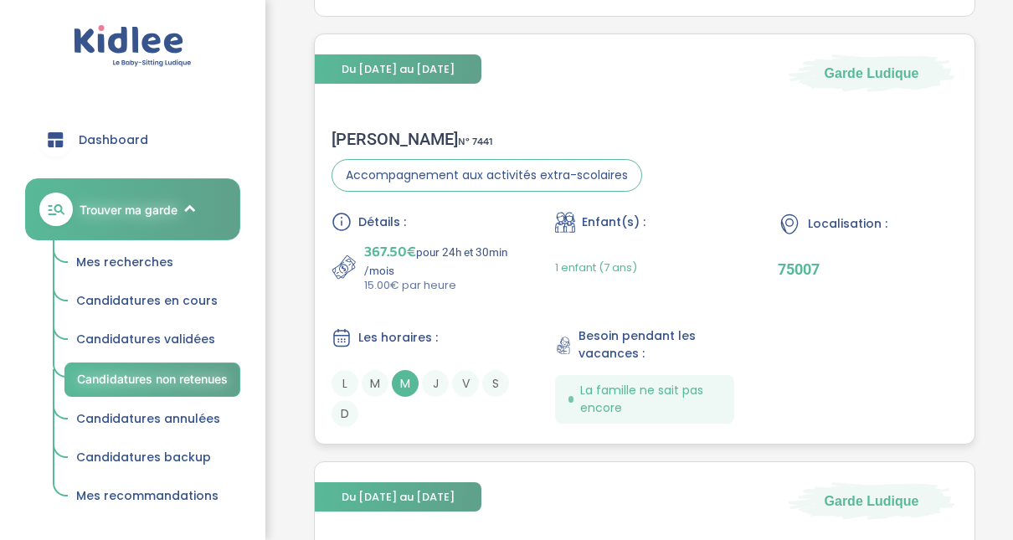
click at [434, 251] on p "367.50€ pour 24h et 30min /mois" at bounding box center [437, 258] width 147 height 37
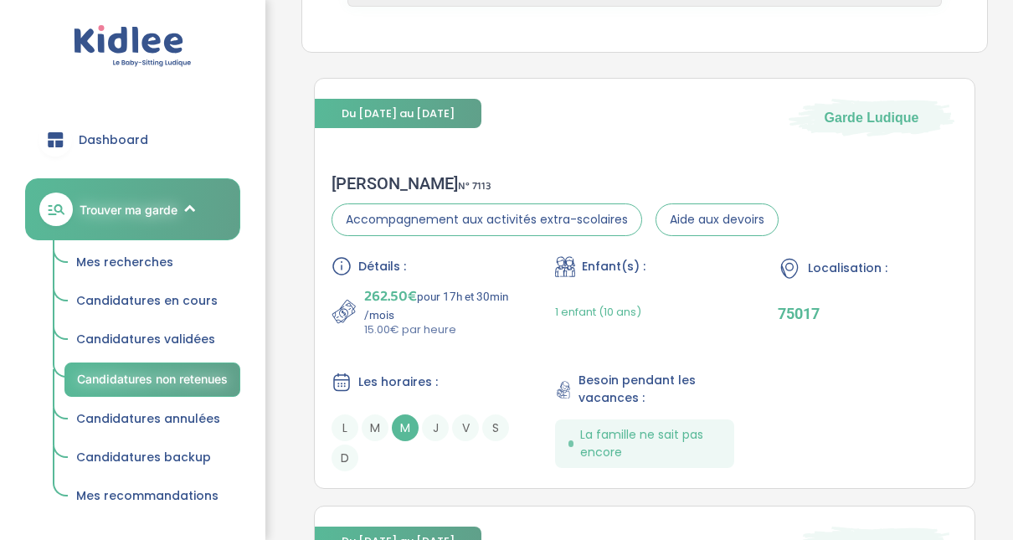
scroll to position [0, 0]
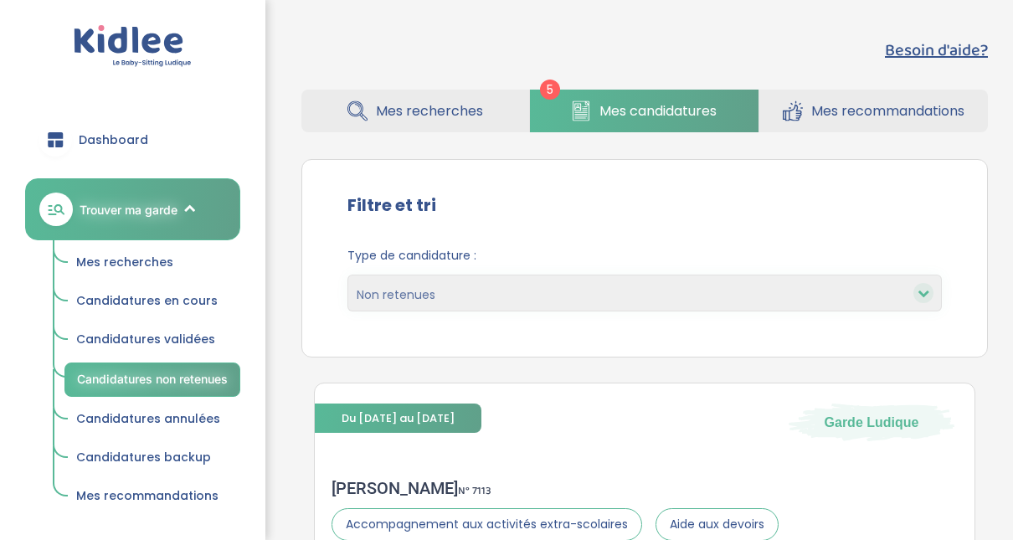
drag, startPoint x: 701, startPoint y: 291, endPoint x: 805, endPoint y: 288, distance: 103.9
click at [805, 288] on select "En cours Validées Non retenues Annulées Backup" at bounding box center [645, 293] width 595 height 37
select select "backup"
click at [348, 275] on select "En cours Validées Non retenues Annulées Backup" at bounding box center [645, 293] width 595 height 37
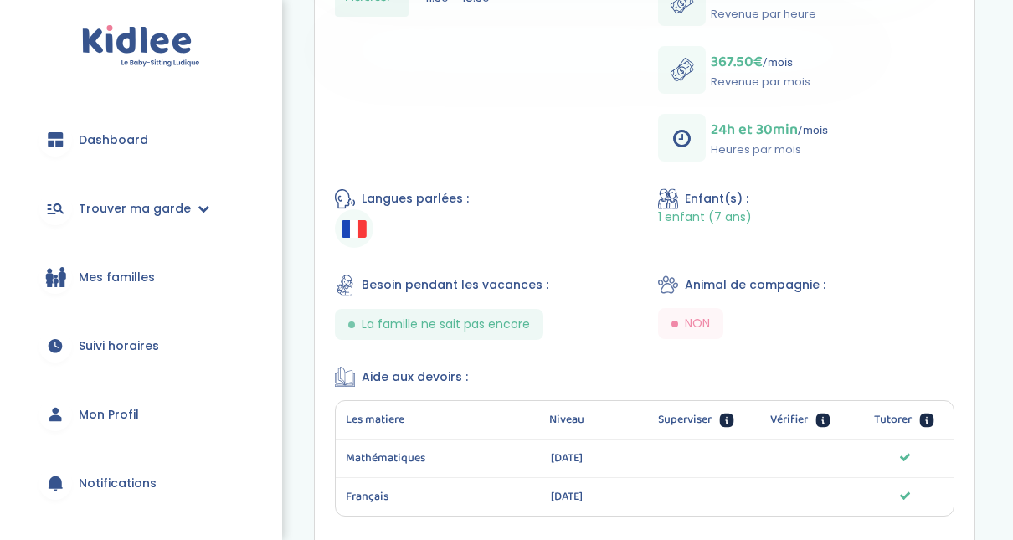
scroll to position [30, 0]
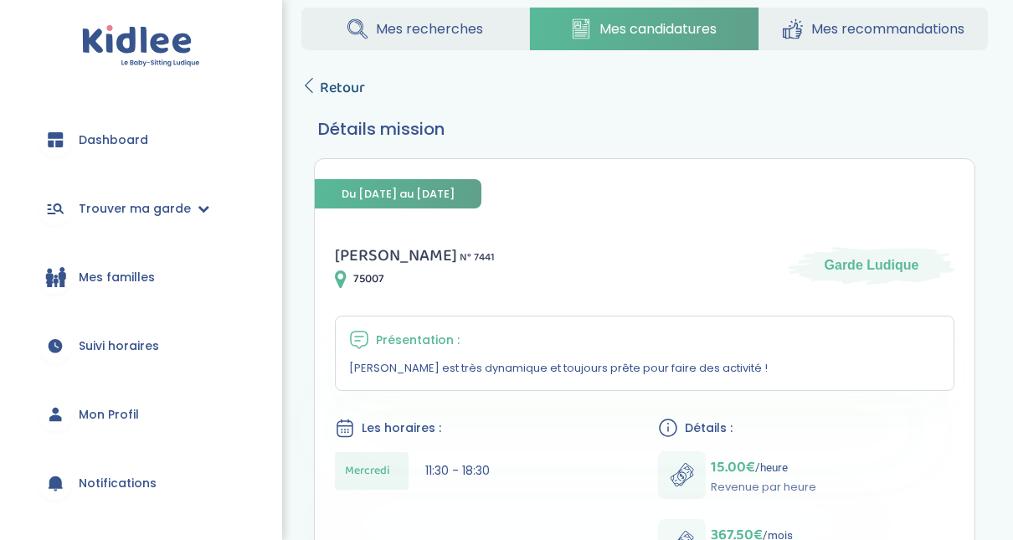
click at [312, 89] on icon at bounding box center [308, 85] width 15 height 15
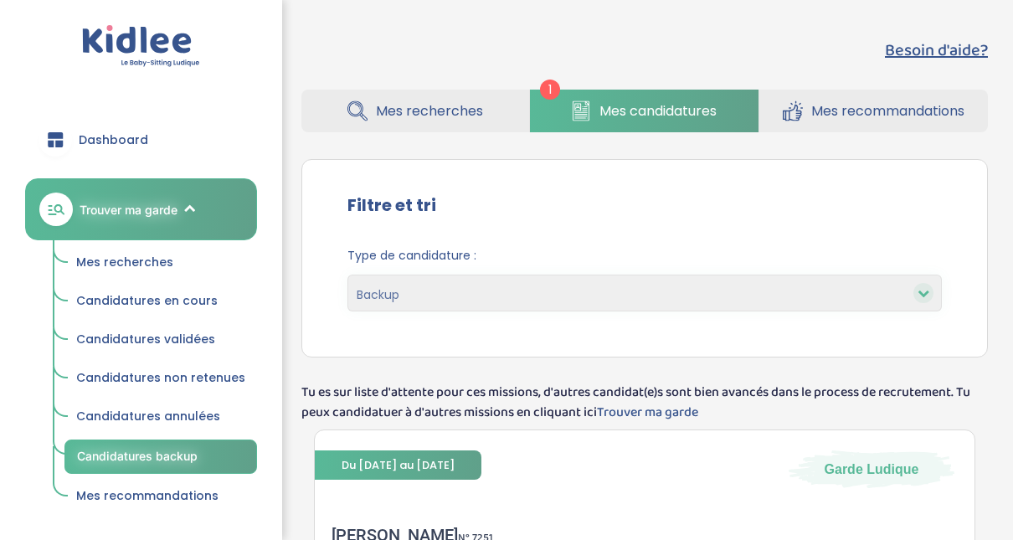
select select "backup"
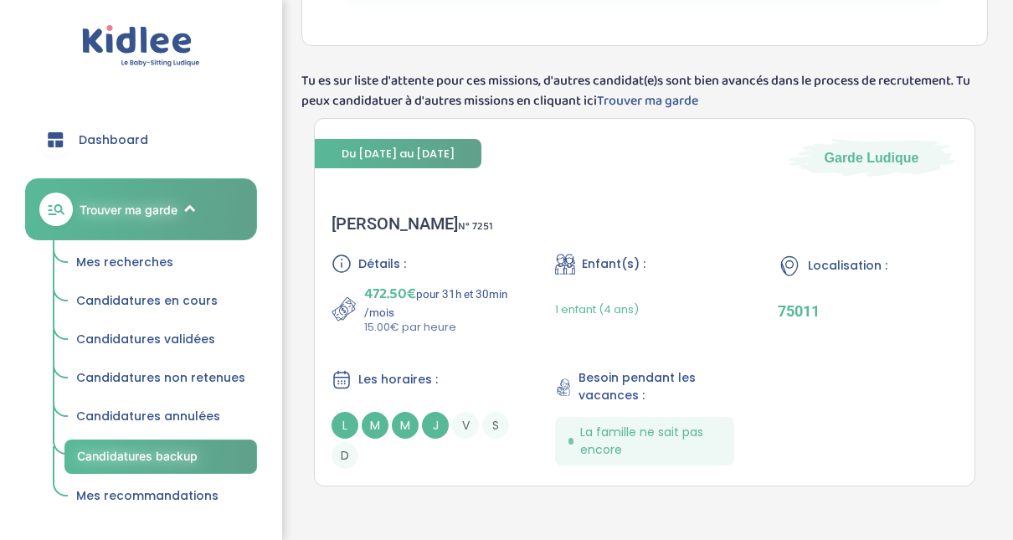
scroll to position [308, 0]
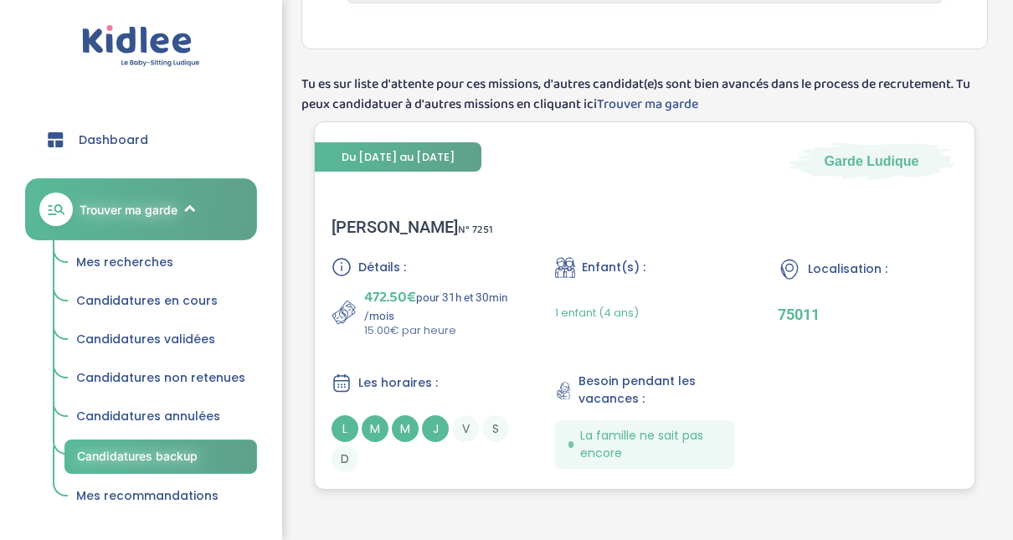
click at [394, 234] on div "Anne H . N° 7251" at bounding box center [413, 227] width 162 height 20
